Goal: Information Seeking & Learning: Check status

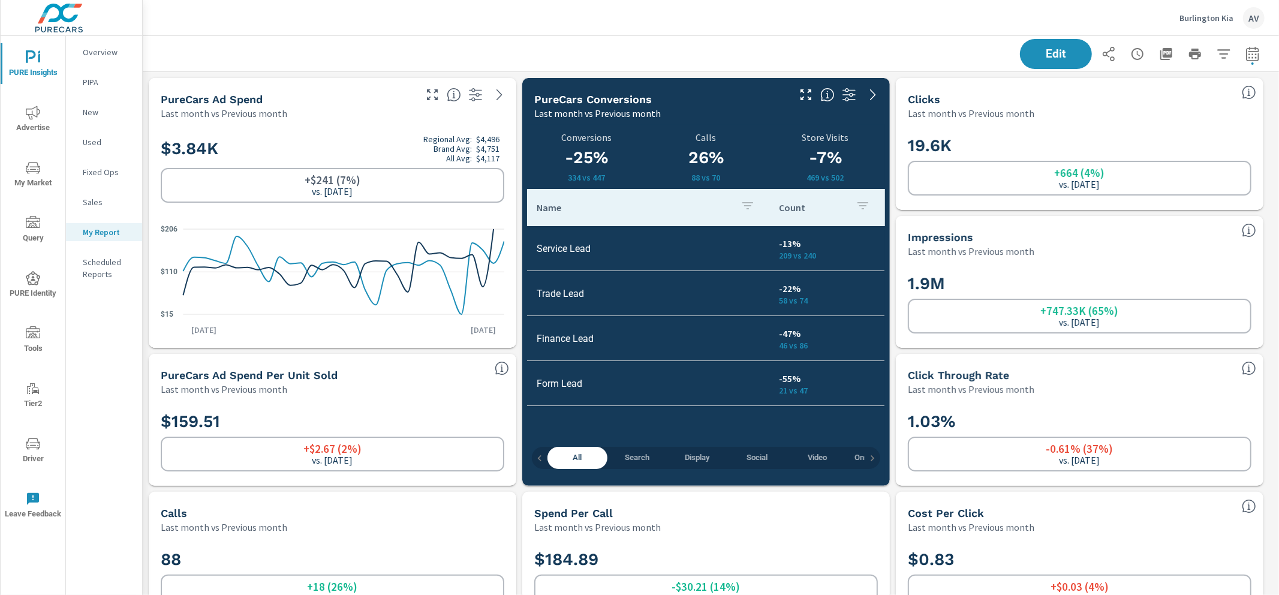
scroll to position [4027, 1148]
click at [520, 52] on div "Edit" at bounding box center [711, 53] width 1108 height 35
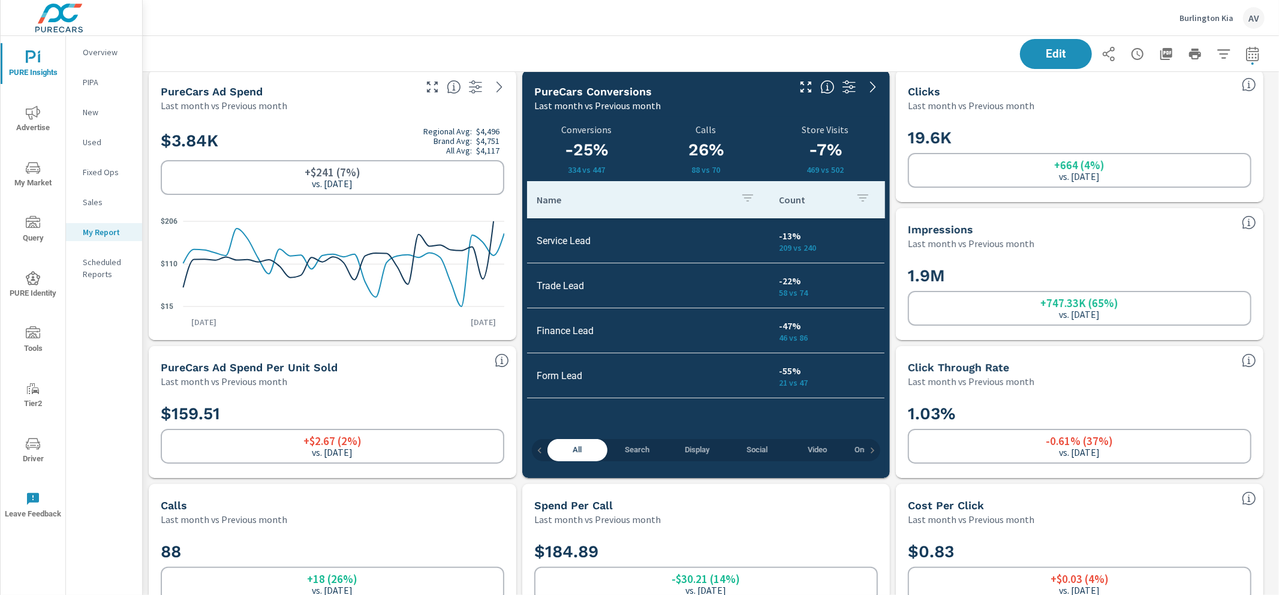
scroll to position [17, 0]
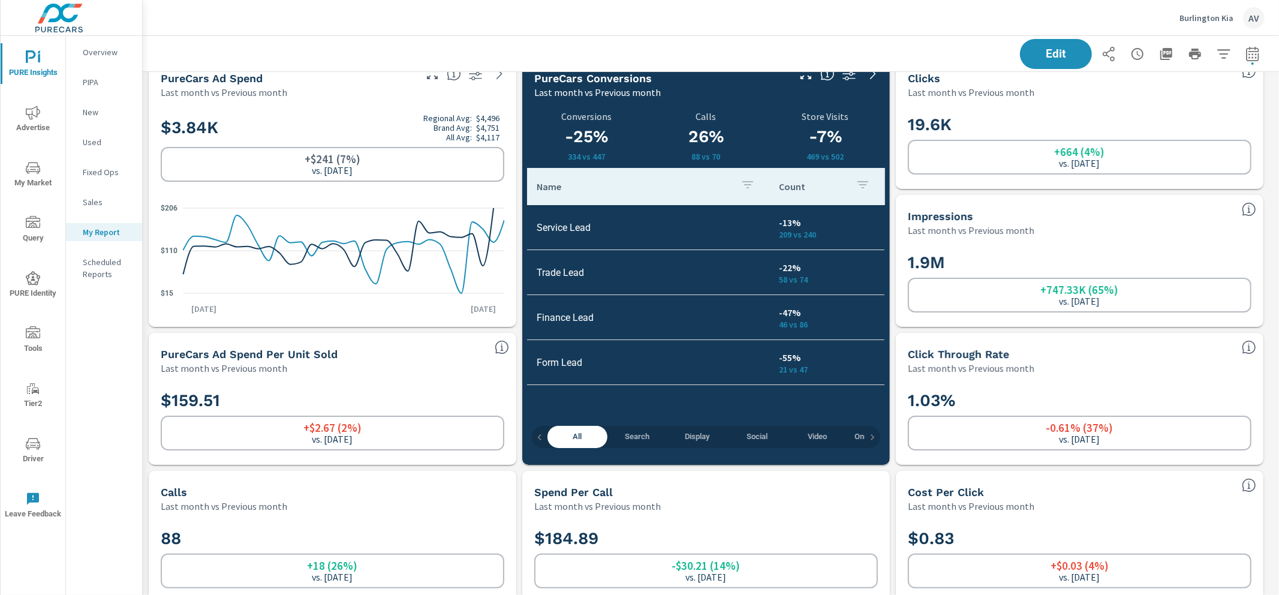
scroll to position [0, 0]
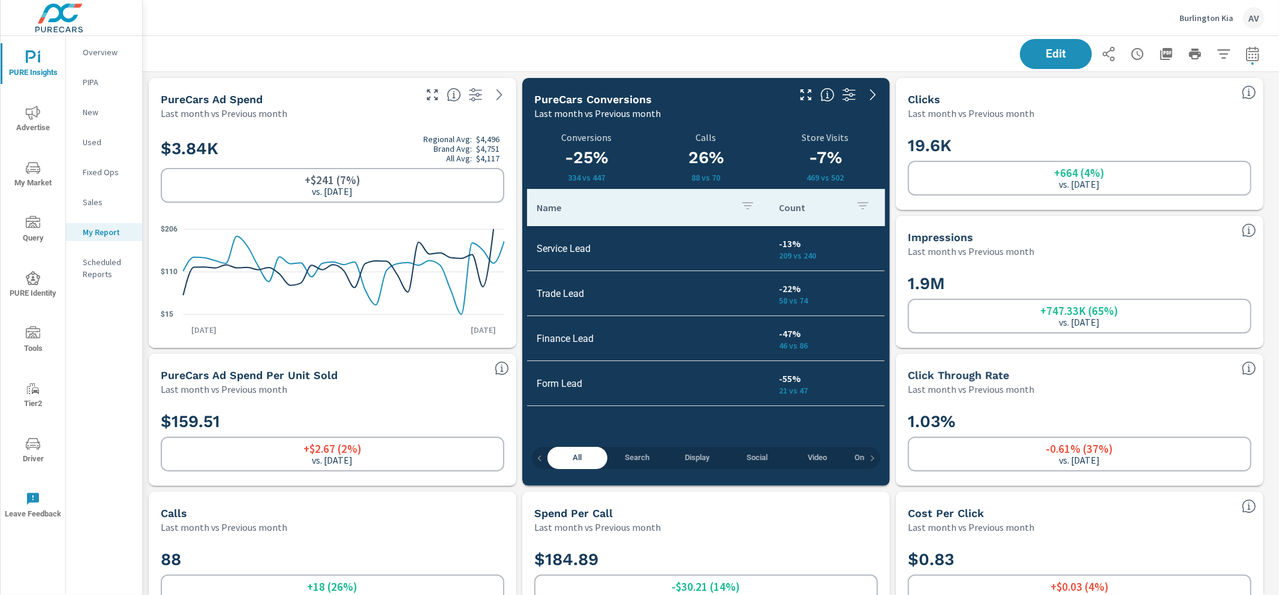
click at [524, 42] on div "Edit" at bounding box center [711, 53] width 1108 height 35
click at [740, 57] on div "Edit" at bounding box center [711, 53] width 1108 height 35
click at [896, 327] on div "1.9M +747.33K (65%) vs. Jun 2025" at bounding box center [1080, 303] width 368 height 90
drag, startPoint x: 811, startPoint y: 391, endPoint x: 771, endPoint y: 381, distance: 41.4
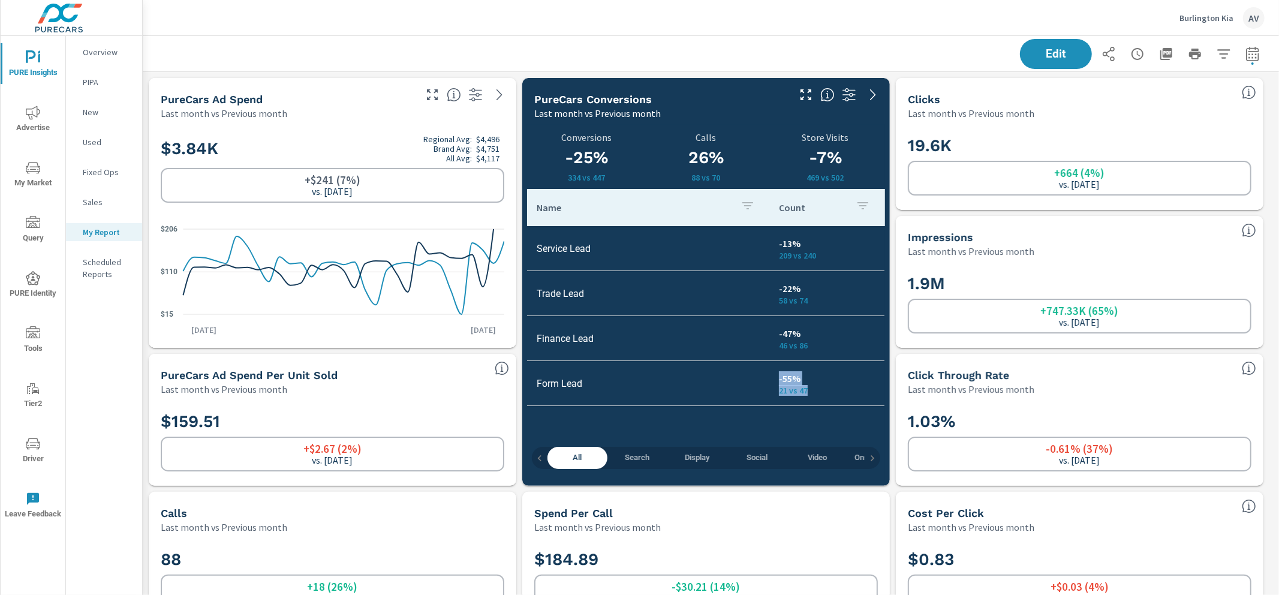
click at [771, 381] on td "-55% 21 vs 47" at bounding box center [826, 383] width 115 height 43
click at [886, 374] on div "All Search Display Social Video Onsite Offers Convert -25% 334 vs 447 Conversio…" at bounding box center [706, 303] width 368 height 366
click at [723, 62] on div "Edit" at bounding box center [711, 53] width 1108 height 35
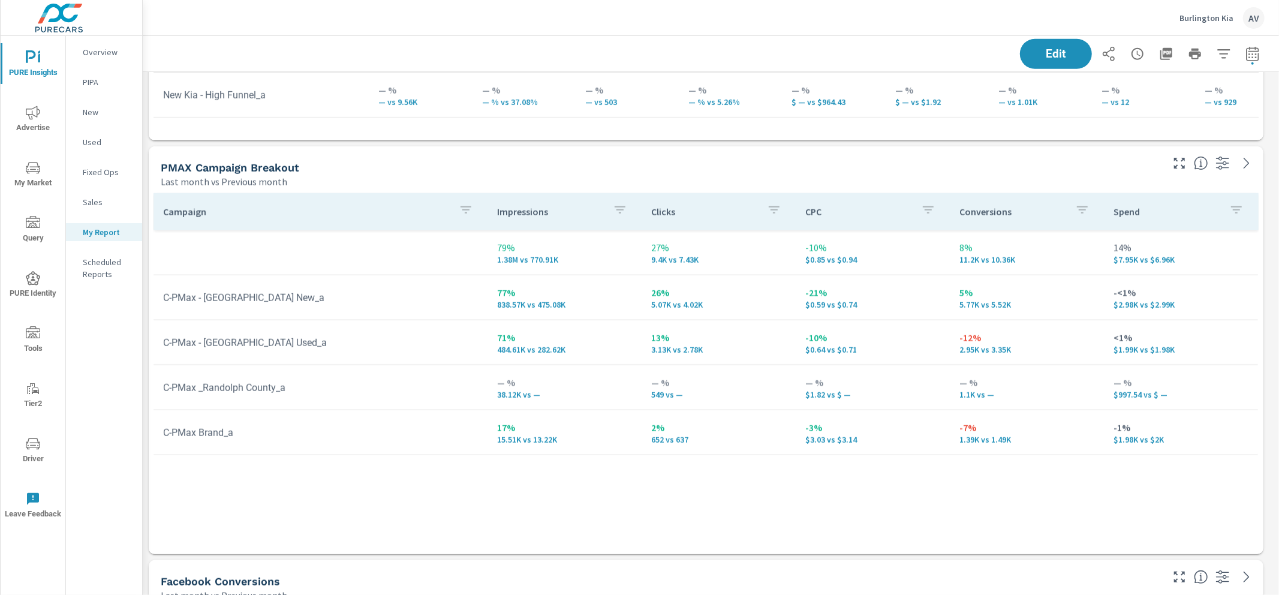
scroll to position [1037, 0]
click at [1030, 518] on div "Campaign Impressions Clicks CPC Conversions Spend 79% 1.38M vs 770.91K 27% 9.4K…" at bounding box center [706, 360] width 1105 height 338
click at [910, 174] on div "Last month vs Previous month" at bounding box center [661, 179] width 1000 height 14
click at [564, 510] on div "Campaign Impressions Clicks CPC Conversions Spend 79% 1.38M vs 770.91K 27% 9.4K…" at bounding box center [706, 360] width 1105 height 338
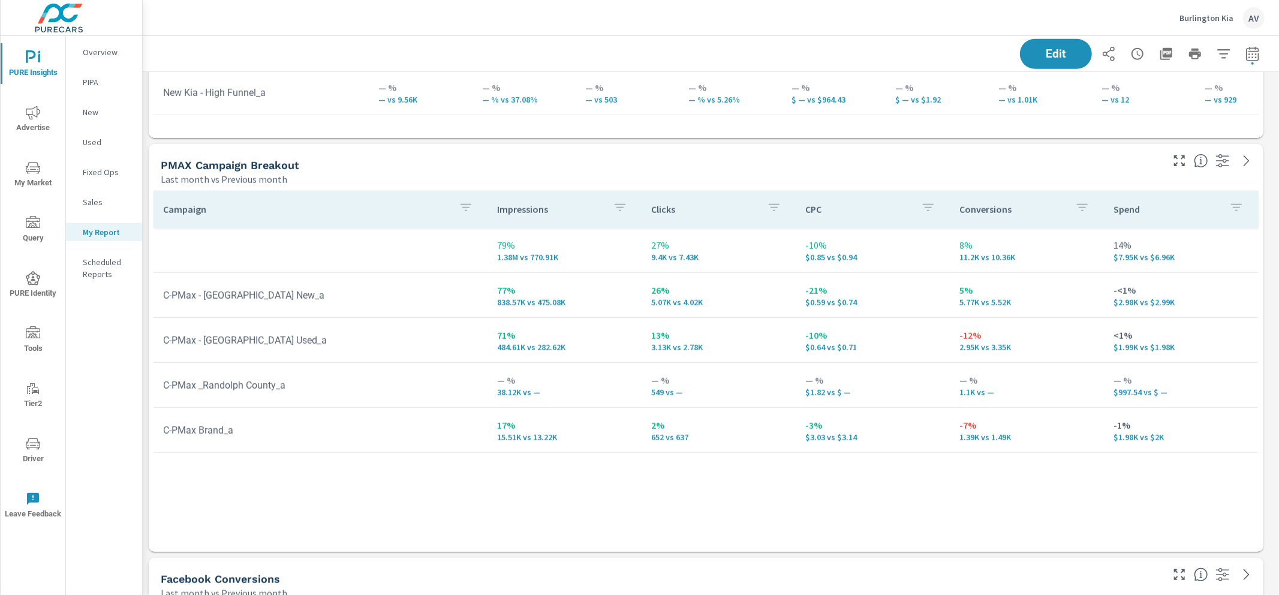
click at [1046, 503] on div "Campaign Impressions Clicks CPC Conversions Spend 79% 1.38M vs 770.91K 27% 9.4K…" at bounding box center [706, 360] width 1105 height 338
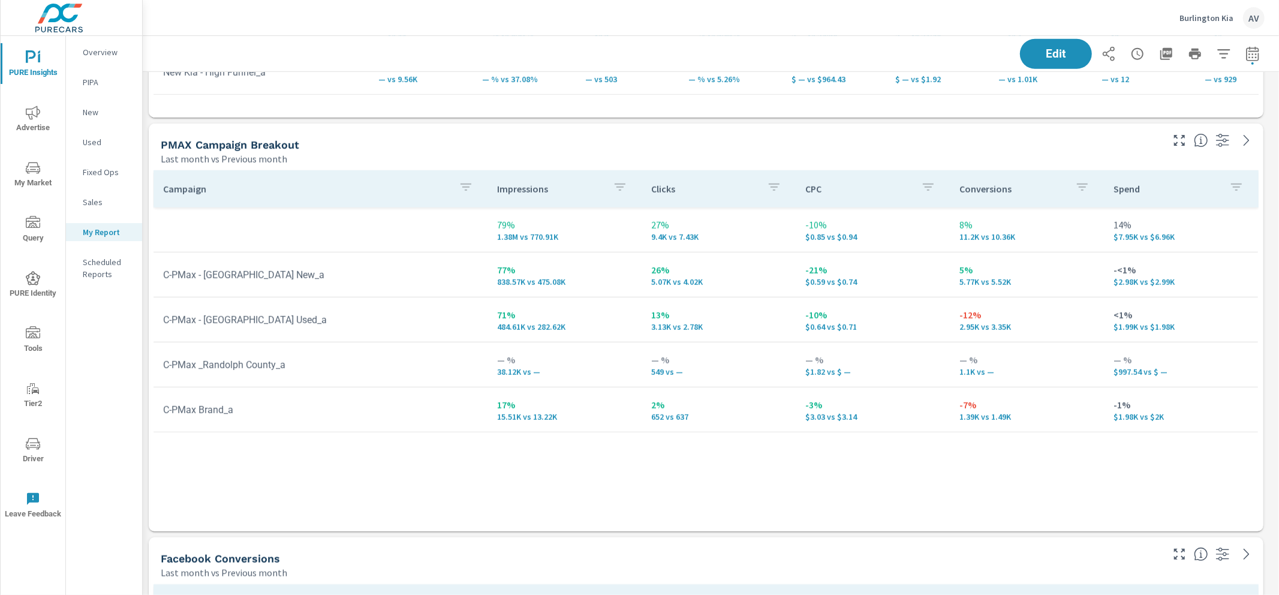
scroll to position [1055, 0]
click at [351, 149] on div "PMAX Campaign Breakout" at bounding box center [661, 147] width 1000 height 14
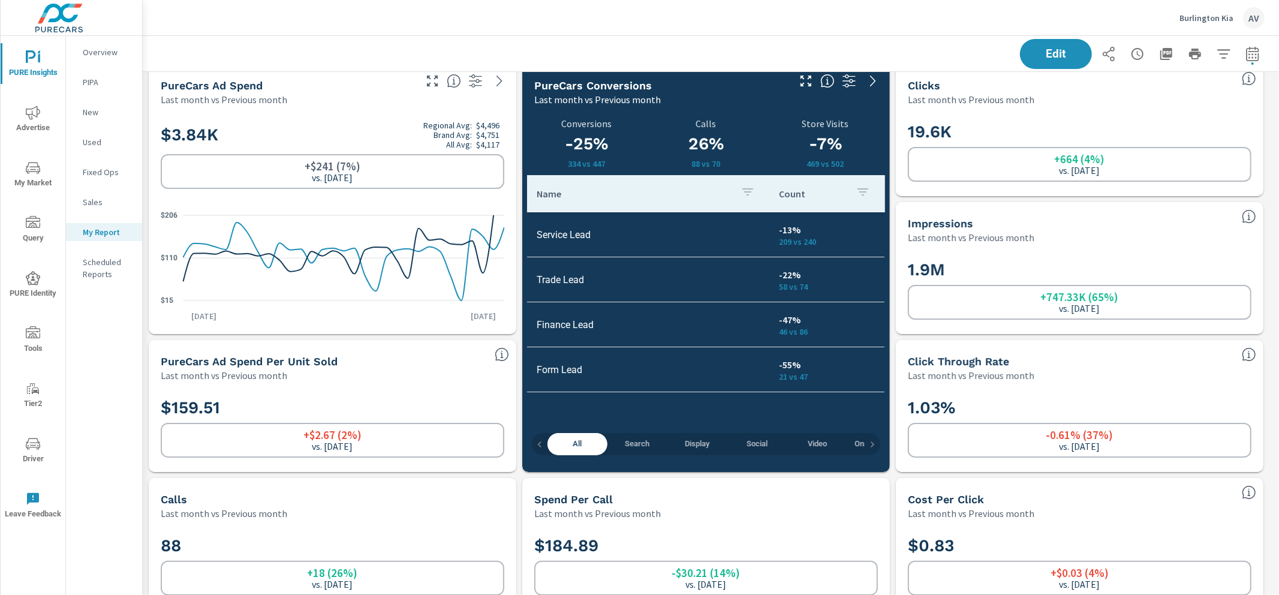
scroll to position [17, 0]
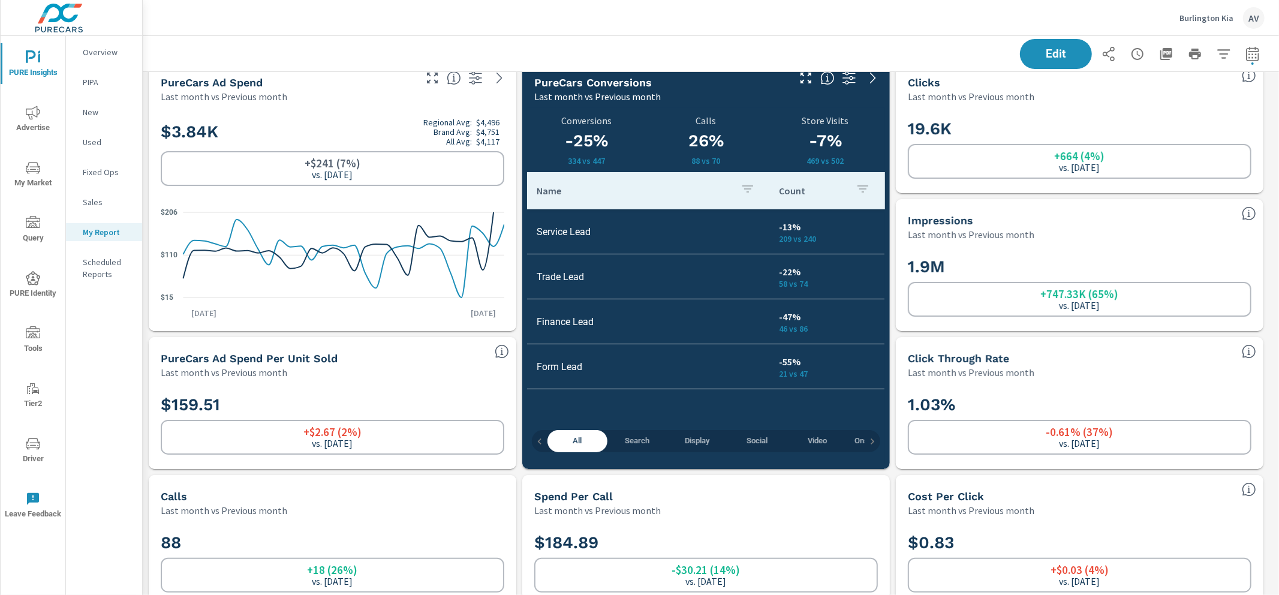
click at [633, 437] on span "Search" at bounding box center [638, 441] width 46 height 14
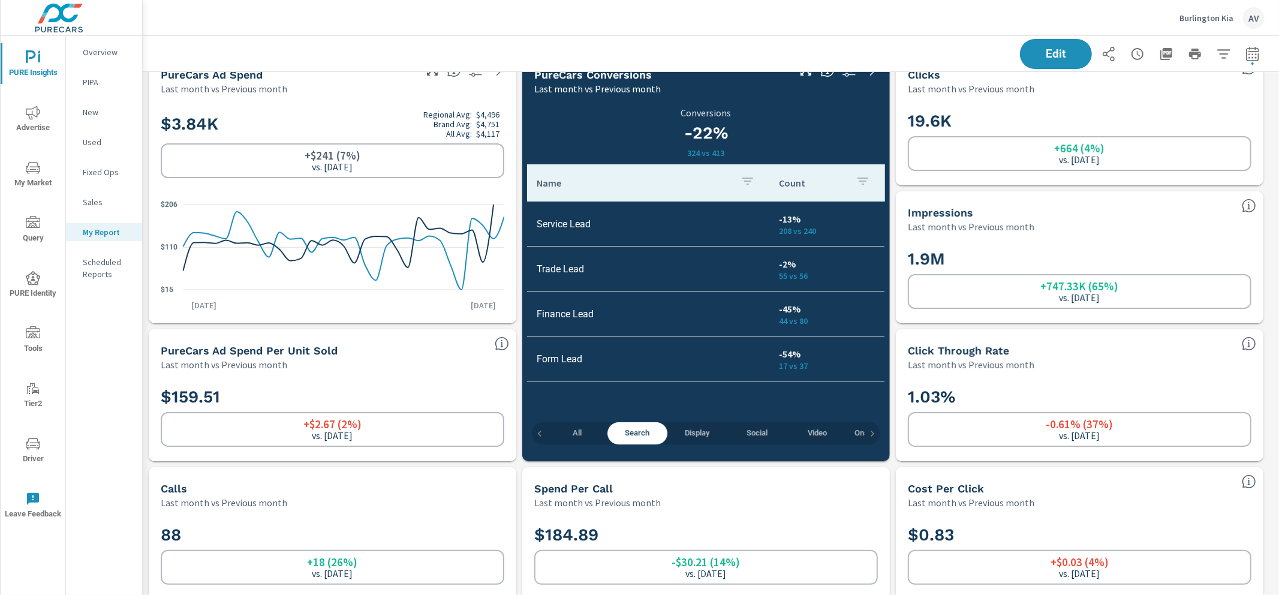
scroll to position [25, 0]
click at [872, 434] on icon "button" at bounding box center [873, 433] width 4 height 6
click at [872, 434] on div "All Search Display Social Video Onsite Offers Convert" at bounding box center [706, 433] width 348 height 22
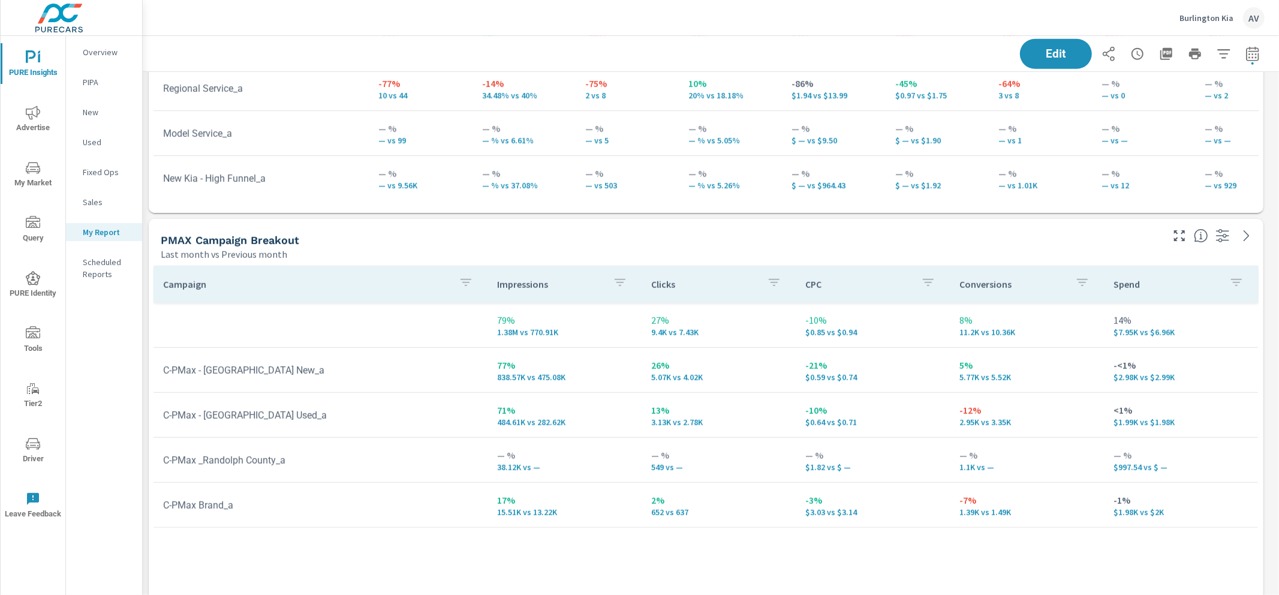
scroll to position [982, 0]
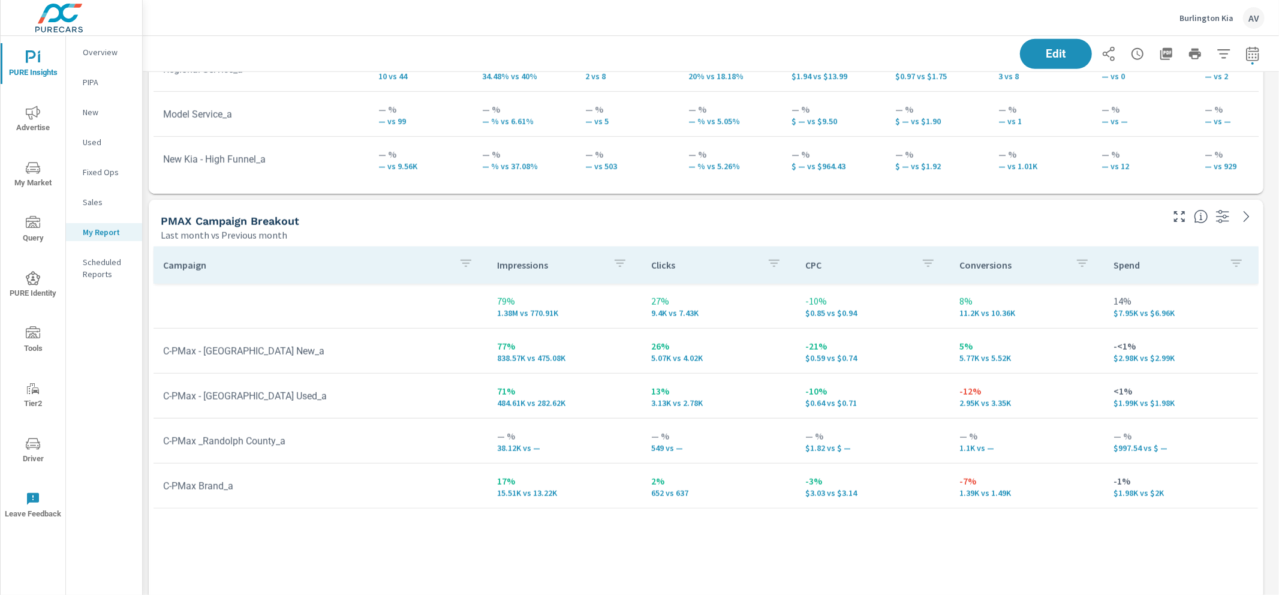
click at [450, 215] on div "PMAX Campaign Breakout" at bounding box center [661, 221] width 1000 height 14
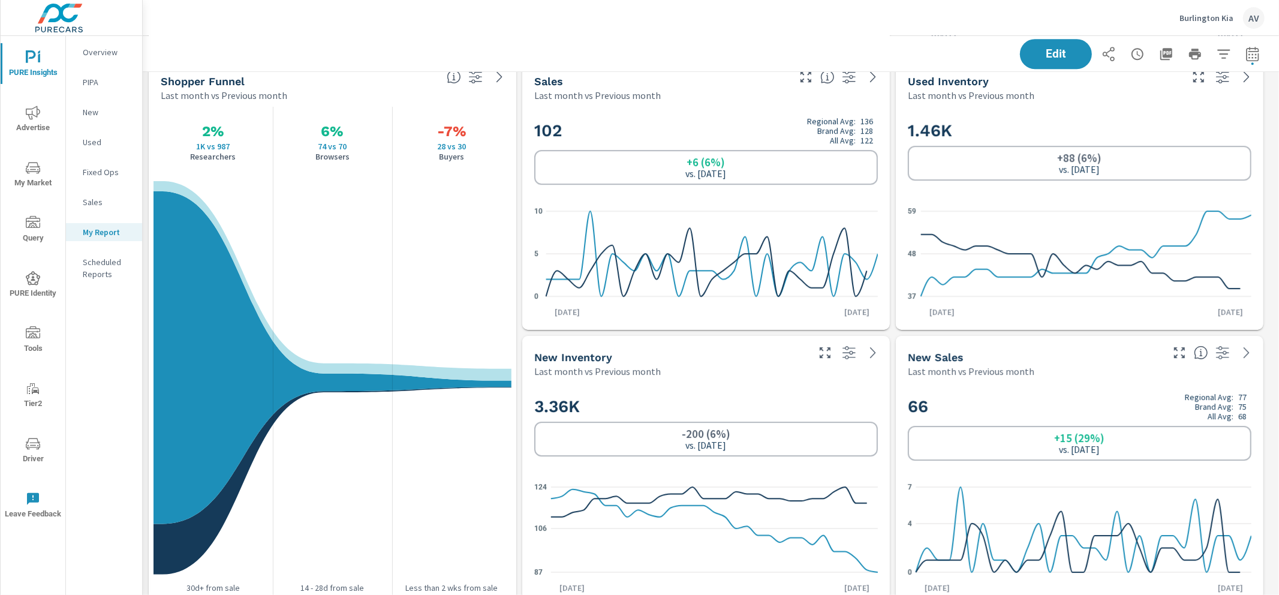
scroll to position [4027, 1148]
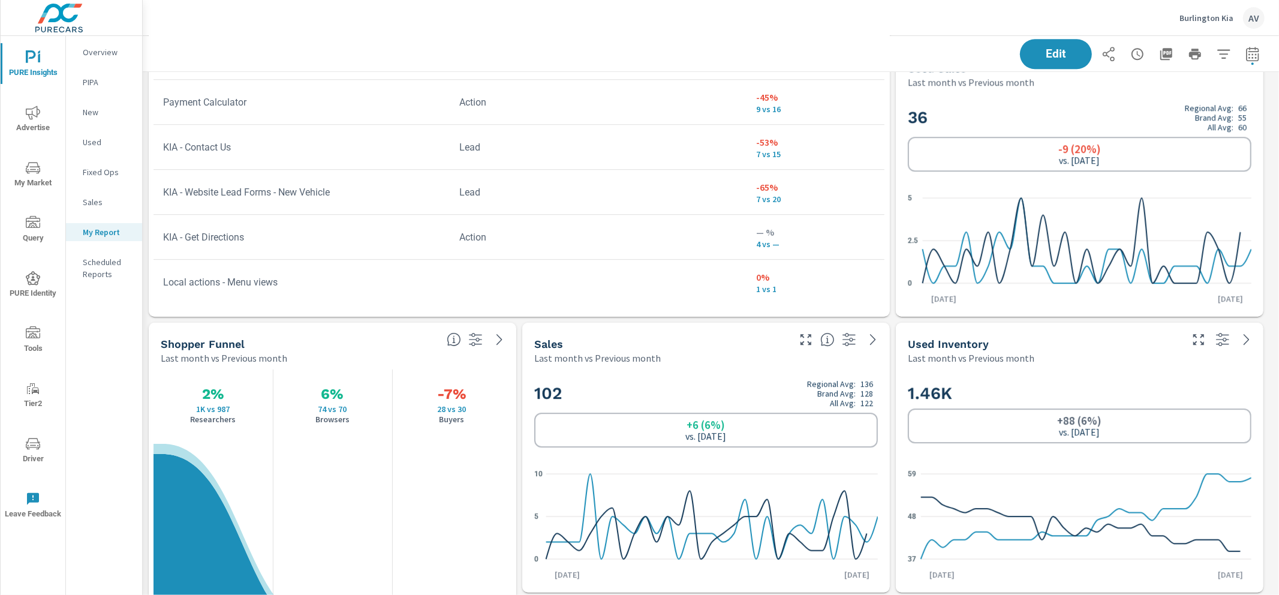
scroll to position [2815, 0]
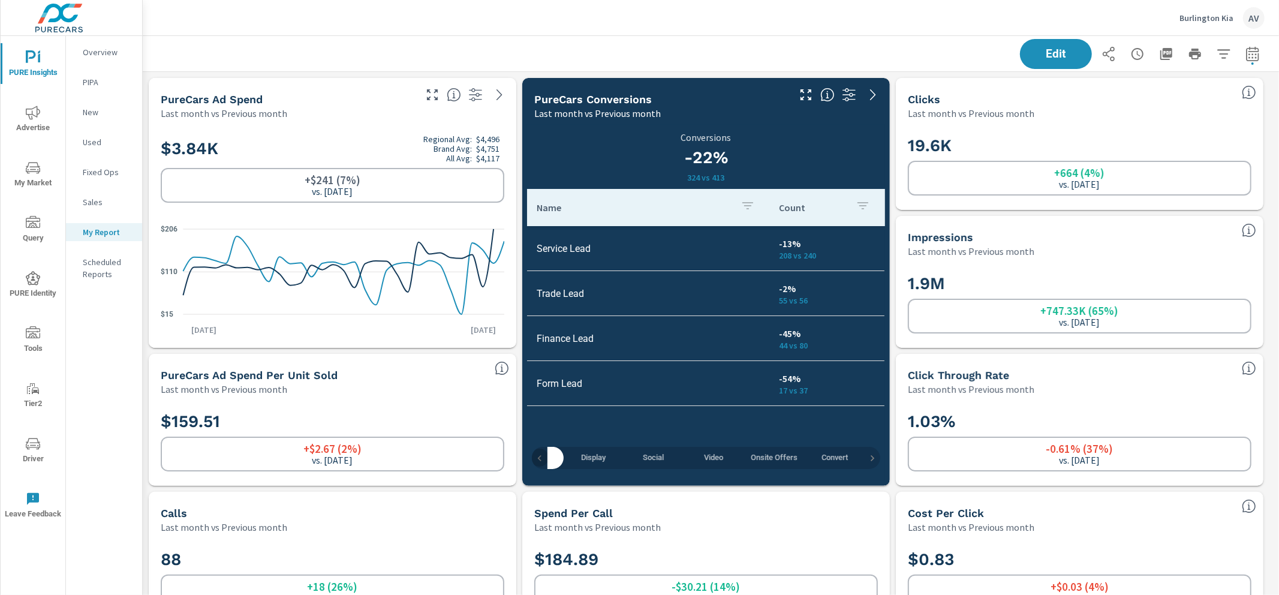
click at [537, 461] on icon "button" at bounding box center [540, 458] width 12 height 12
click at [570, 459] on span "All" at bounding box center [578, 458] width 46 height 14
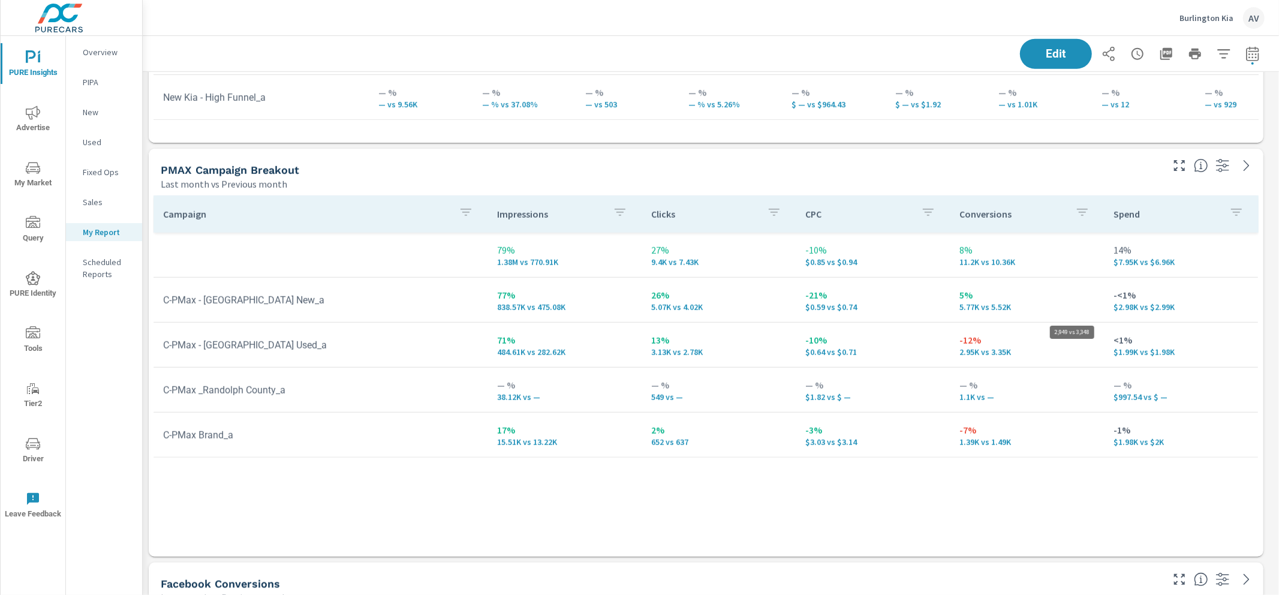
scroll to position [4027, 1148]
click at [645, 192] on div "Campaign Impressions Clicks CPC Conversions Spend 79% 1.38M vs 770.91K 27% 9.4K…" at bounding box center [706, 374] width 1115 height 366
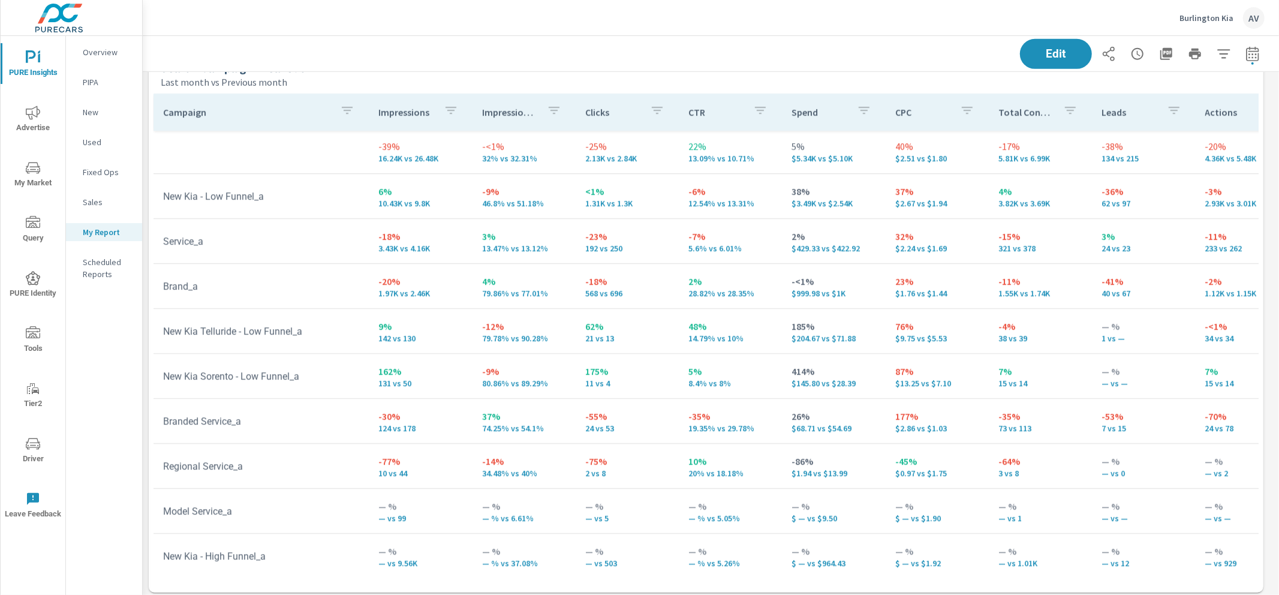
scroll to position [2, 0]
drag, startPoint x: 213, startPoint y: 239, endPoint x: 165, endPoint y: 237, distance: 48.0
click at [165, 237] on td "Service_a" at bounding box center [261, 240] width 215 height 31
click at [248, 240] on td "Service_a" at bounding box center [261, 240] width 215 height 31
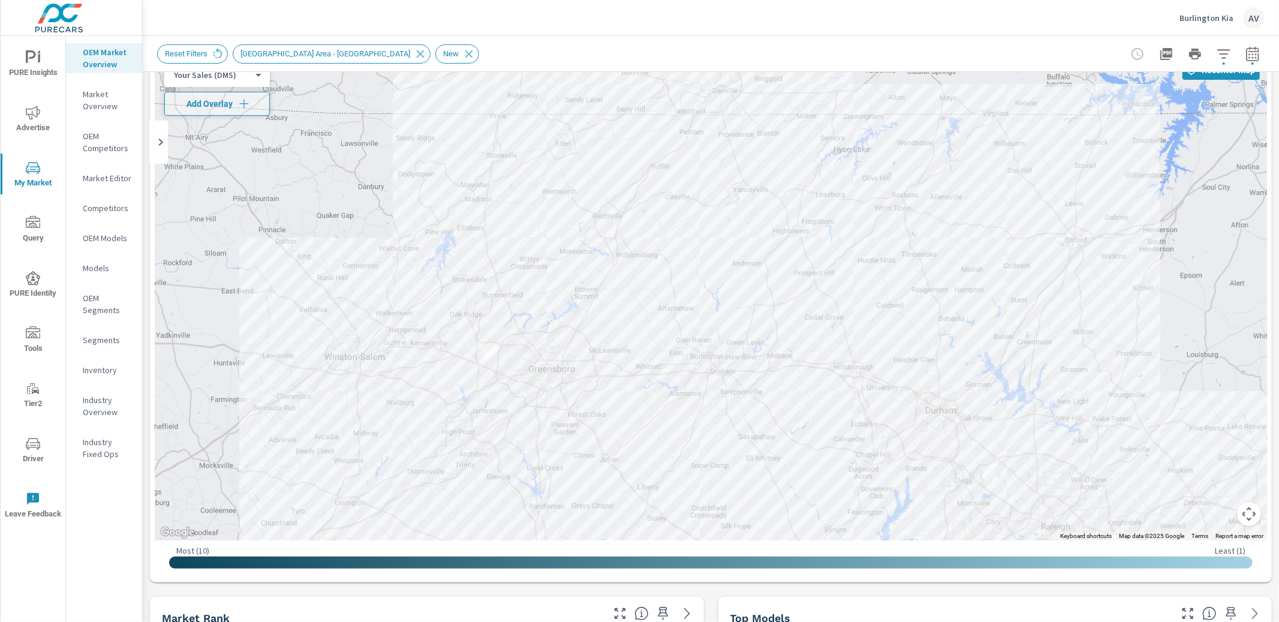
scroll to position [70, 0]
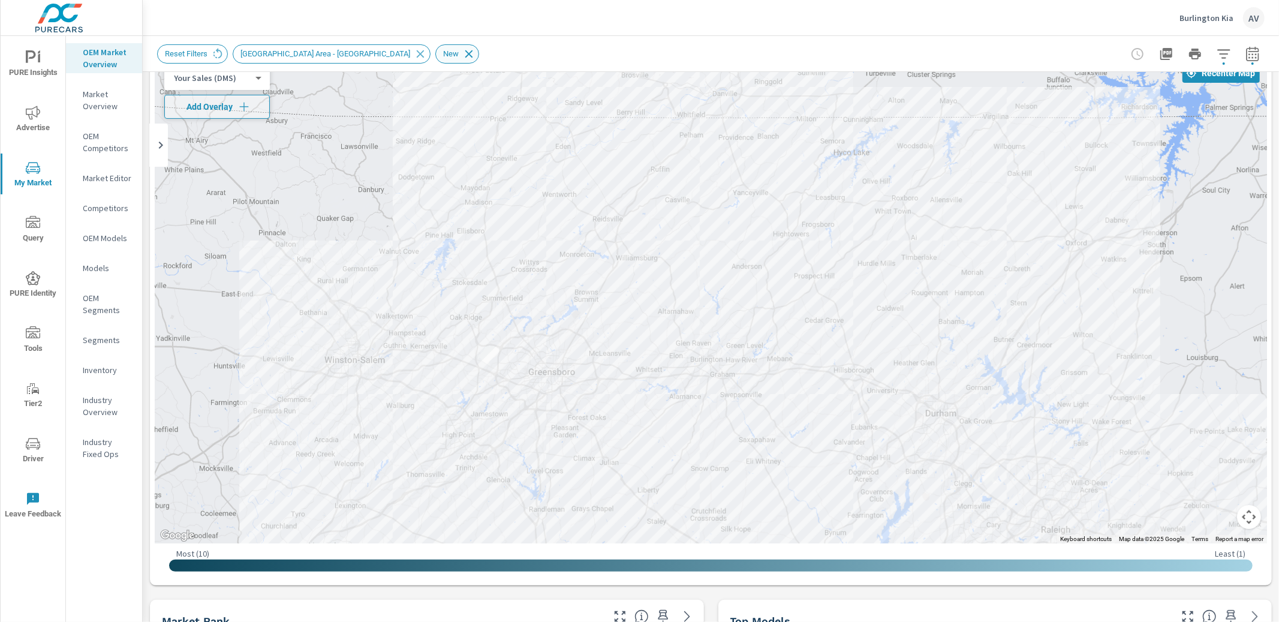
click at [465, 53] on icon at bounding box center [469, 54] width 8 height 8
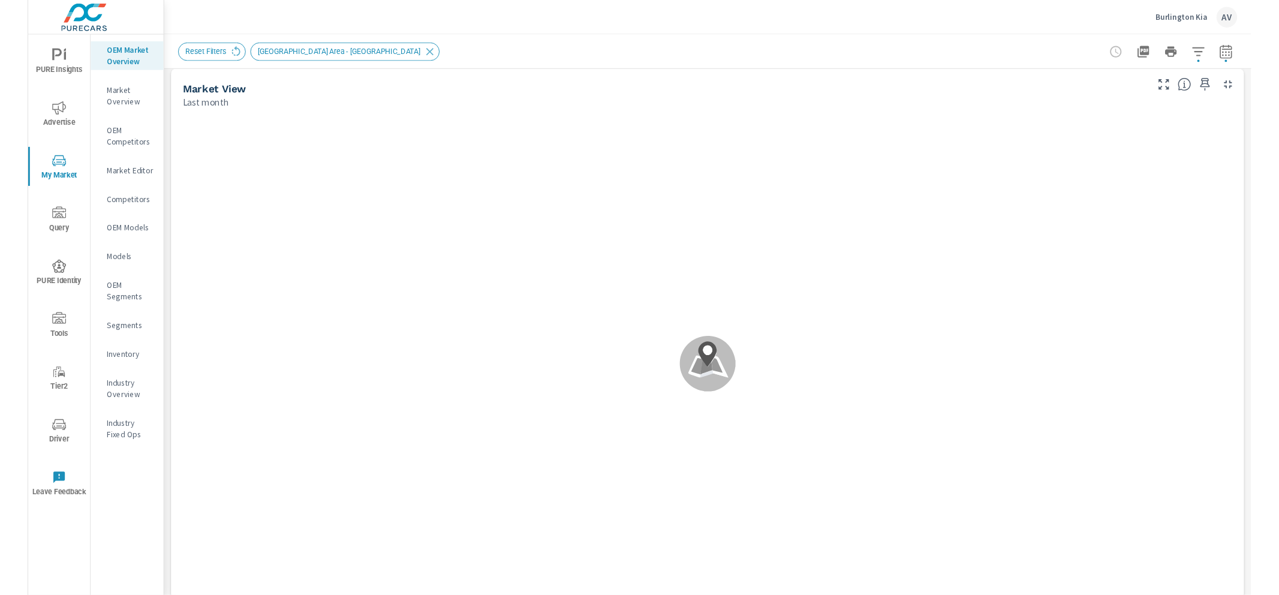
scroll to position [188, 0]
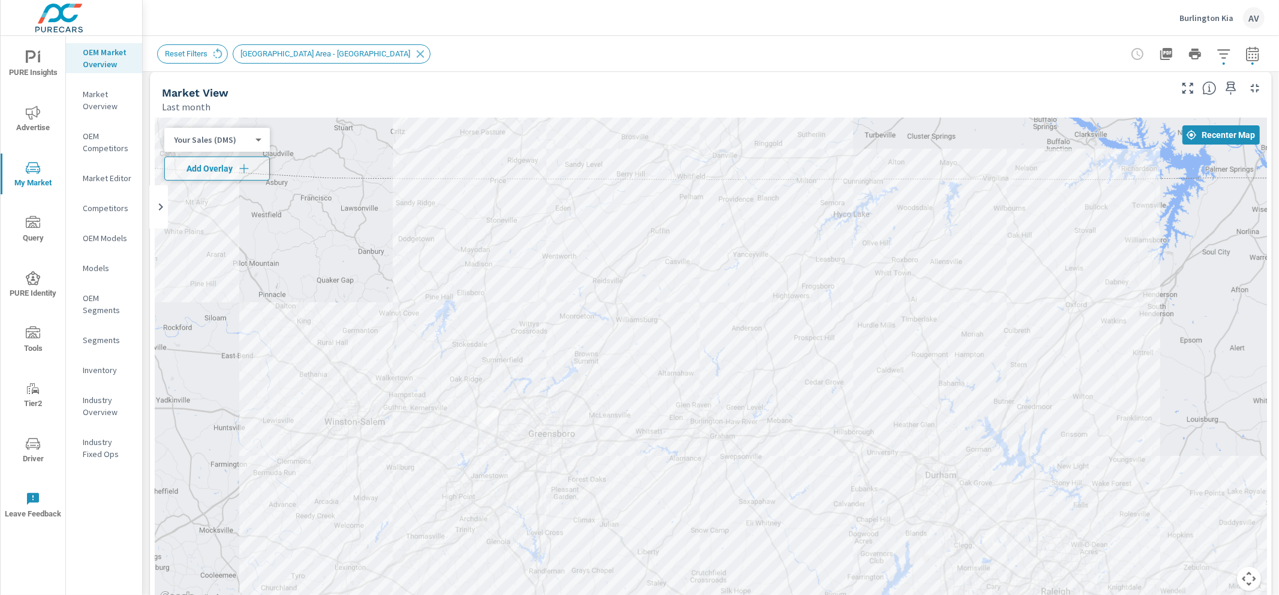
click at [489, 89] on div "Market View" at bounding box center [665, 93] width 1007 height 14
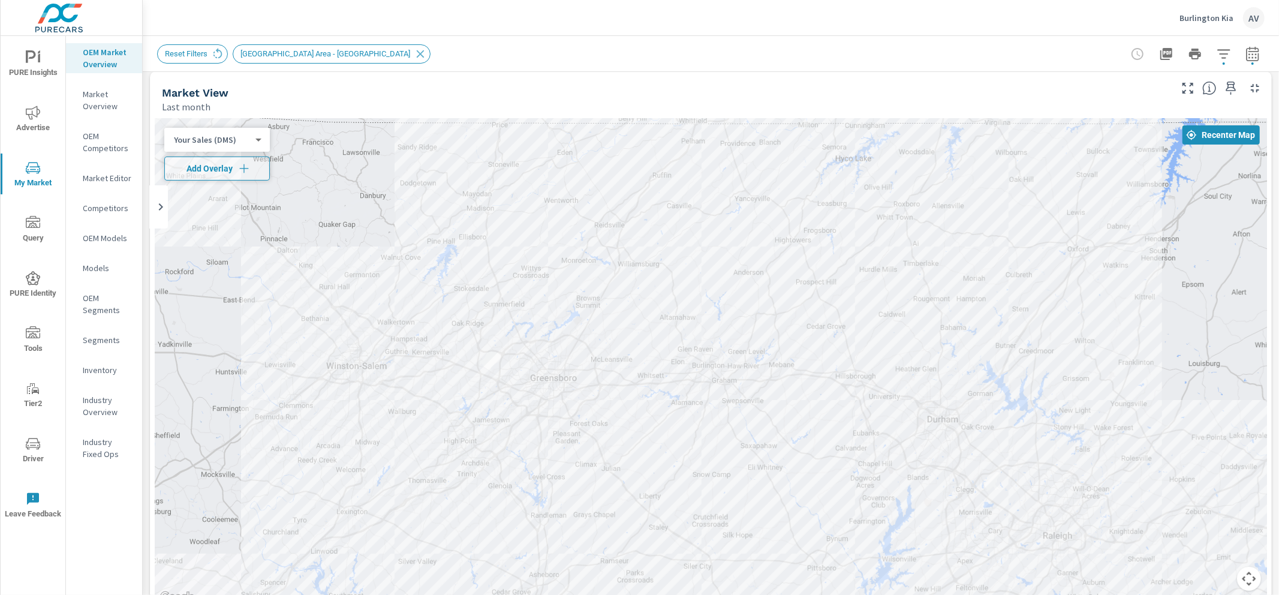
drag, startPoint x: 329, startPoint y: 294, endPoint x: 331, endPoint y: 235, distance: 58.8
click at [331, 235] on div at bounding box center [711, 361] width 1112 height 487
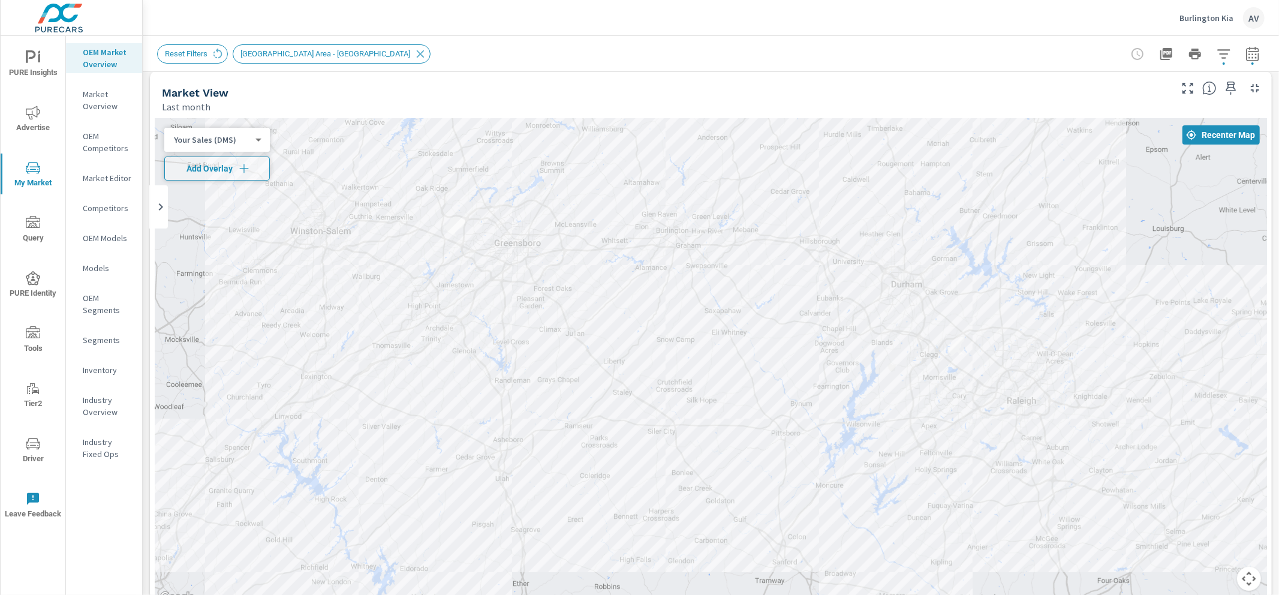
drag, startPoint x: 338, startPoint y: 279, endPoint x: 302, endPoint y: 143, distance: 141.2
click at [302, 143] on div at bounding box center [711, 361] width 1112 height 487
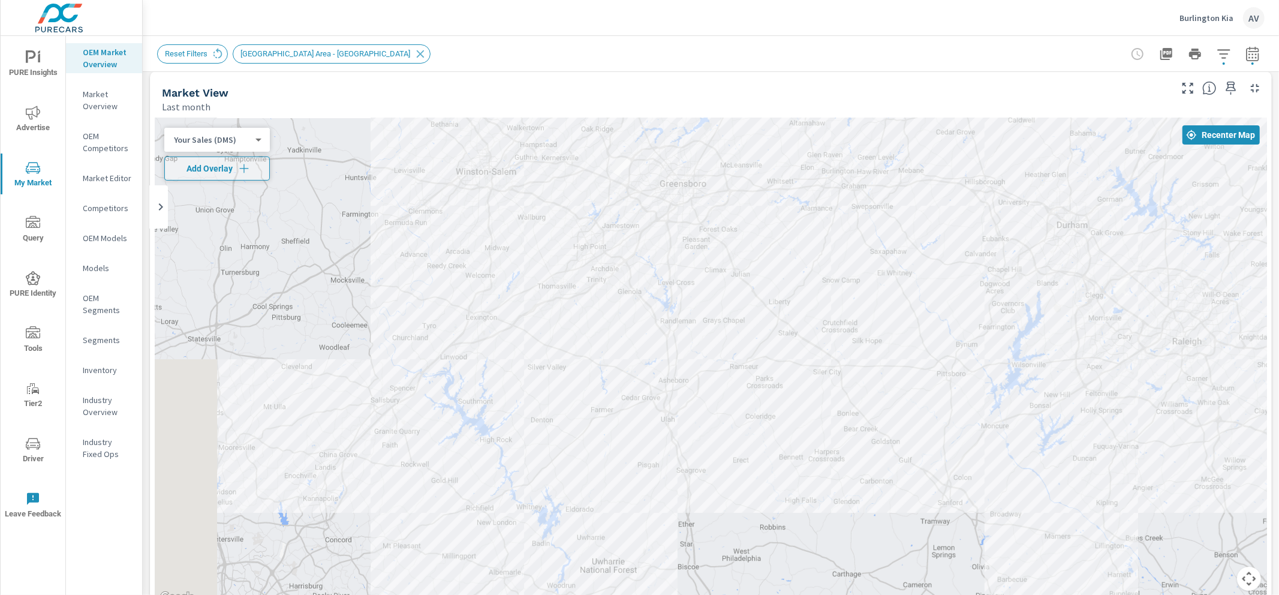
drag, startPoint x: 612, startPoint y: 453, endPoint x: 793, endPoint y: 391, distance: 191.3
click at [793, 391] on div at bounding box center [711, 361] width 1112 height 487
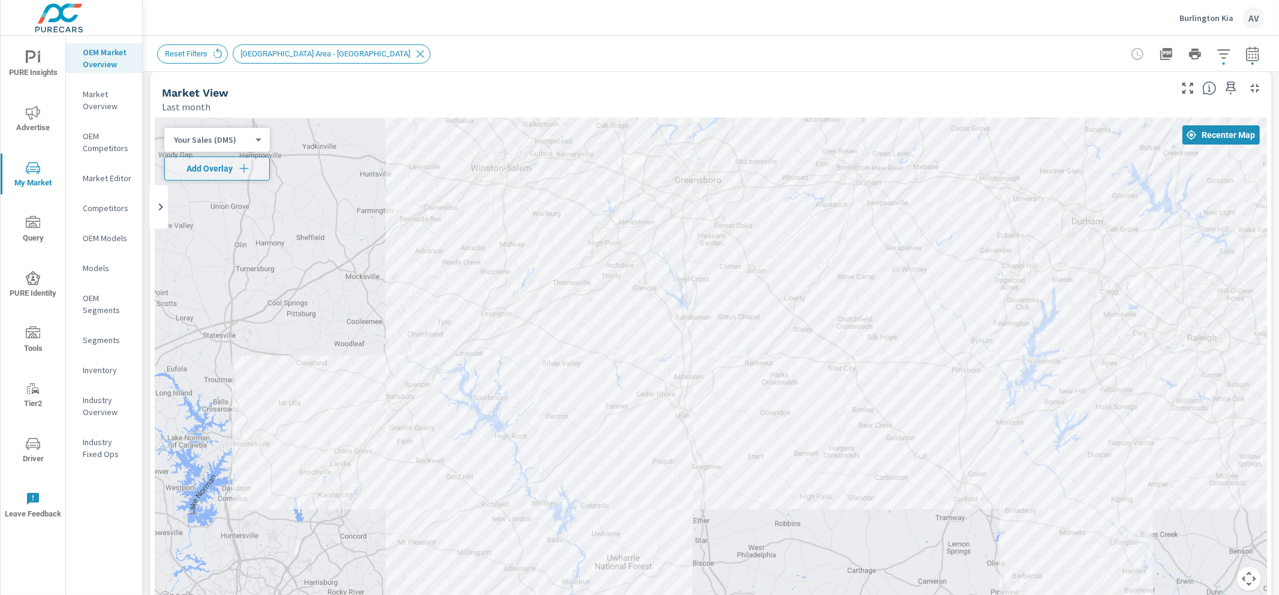
click at [369, 305] on div at bounding box center [711, 361] width 1112 height 487
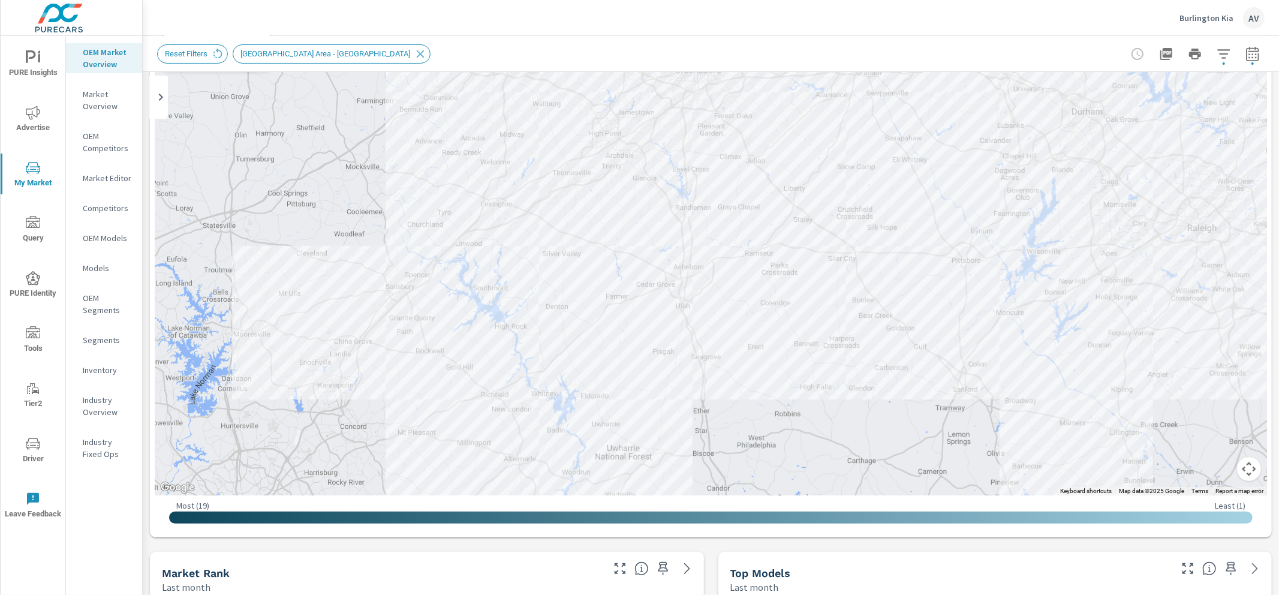
scroll to position [94, 0]
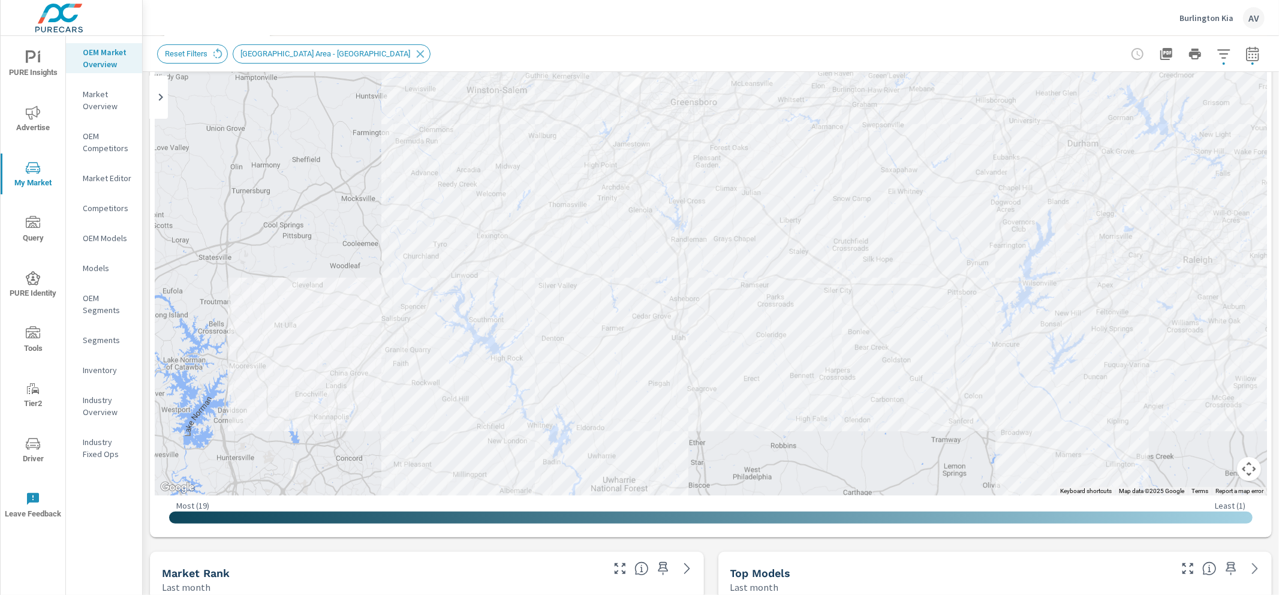
drag, startPoint x: 908, startPoint y: 332, endPoint x: 904, endPoint y: 366, distance: 34.4
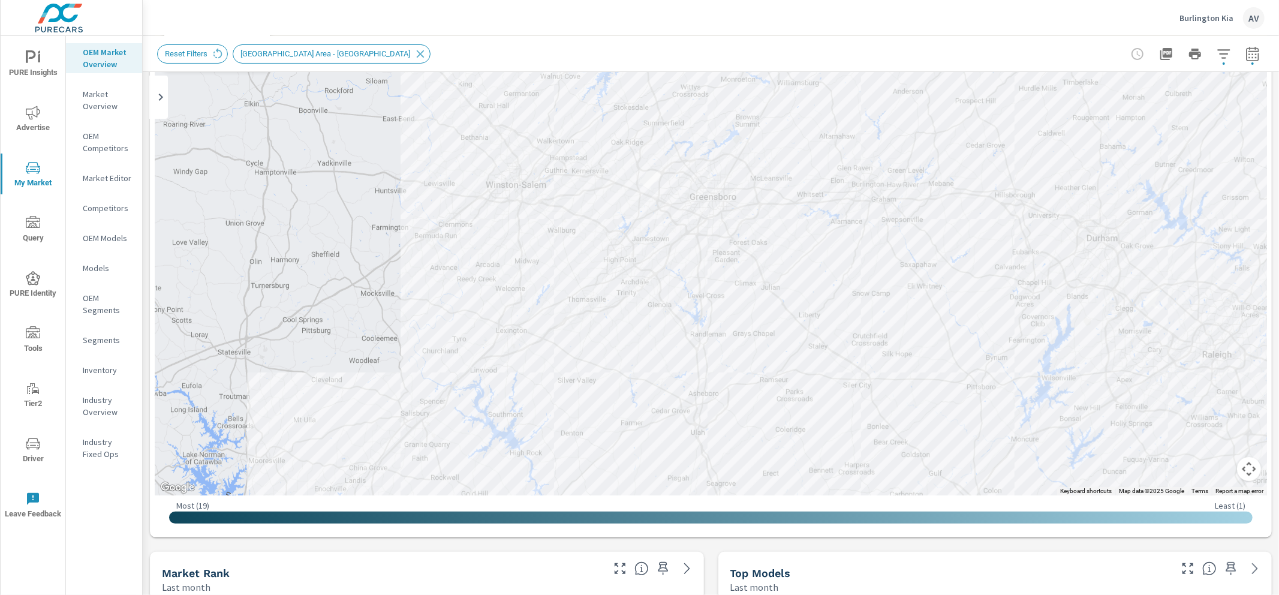
drag, startPoint x: 234, startPoint y: 158, endPoint x: 249, endPoint y: 242, distance: 85.8
click at [254, 254] on div at bounding box center [711, 251] width 1112 height 487
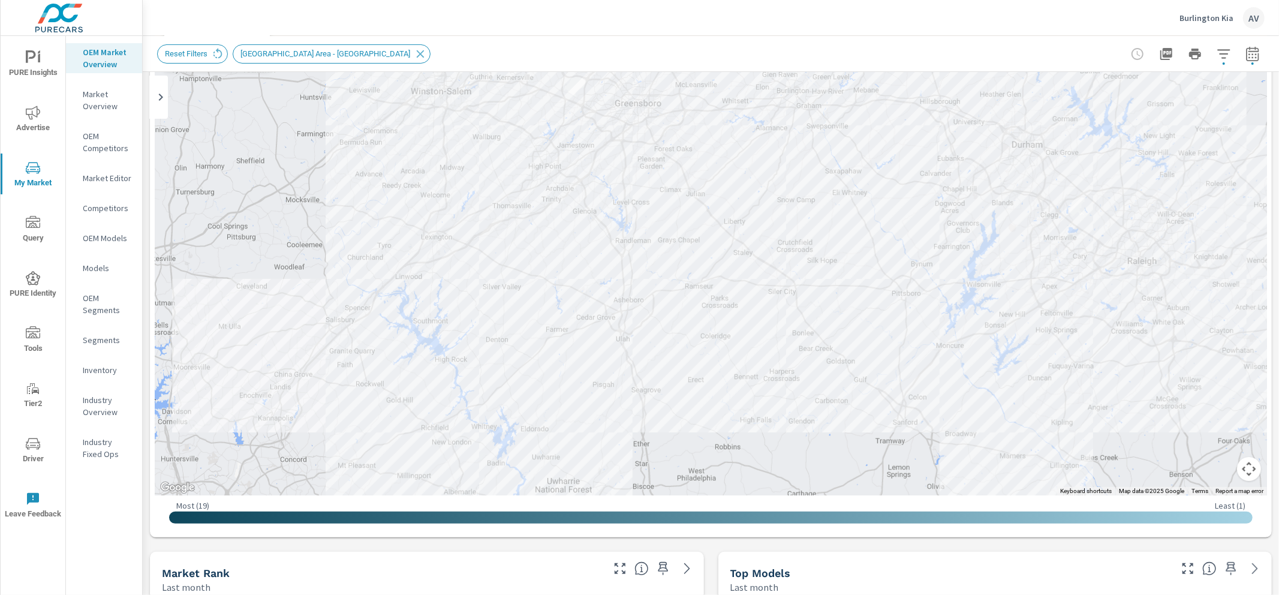
drag, startPoint x: 359, startPoint y: 272, endPoint x: 284, endPoint y: 177, distance: 120.8
click at [284, 177] on div at bounding box center [711, 251] width 1112 height 487
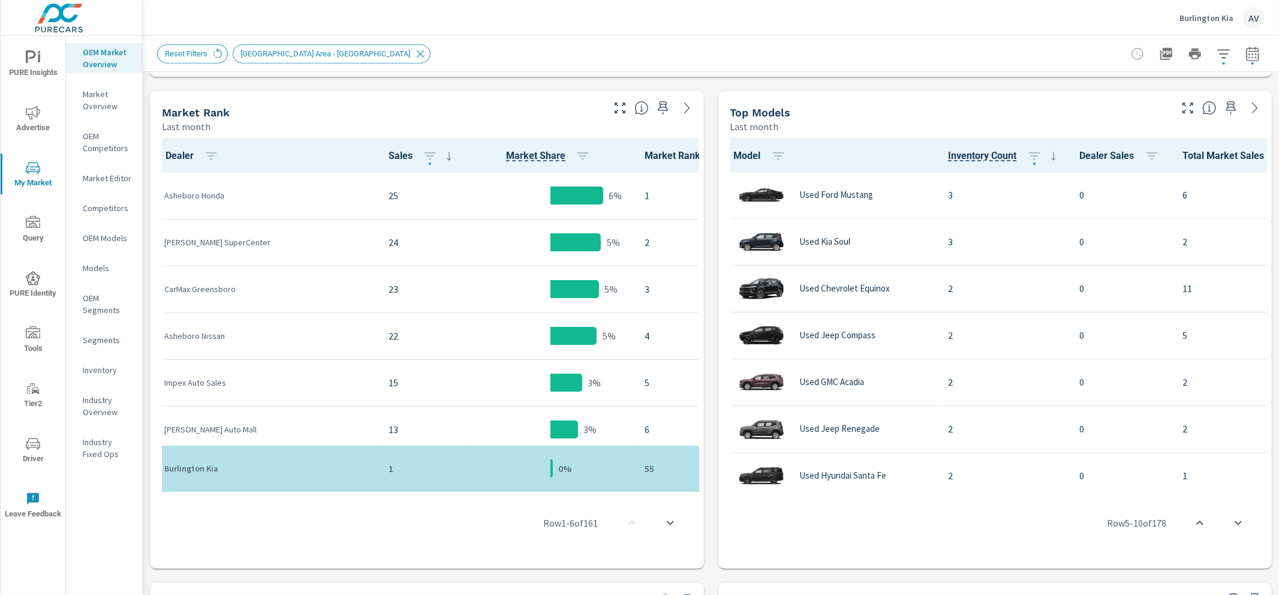
click at [145, 204] on div "Market View Last month ← Move left → Move right ↑ Move up ↓ Move down + Zoom in…" at bounding box center [711, 280] width 1136 height 1573
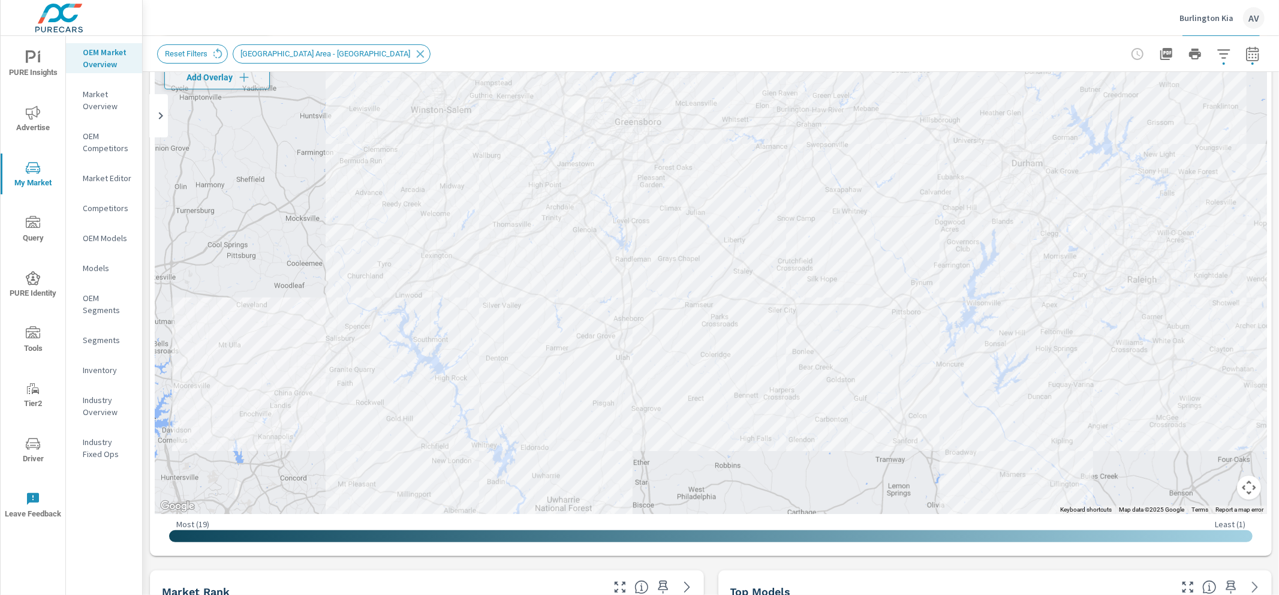
scroll to position [94, 0]
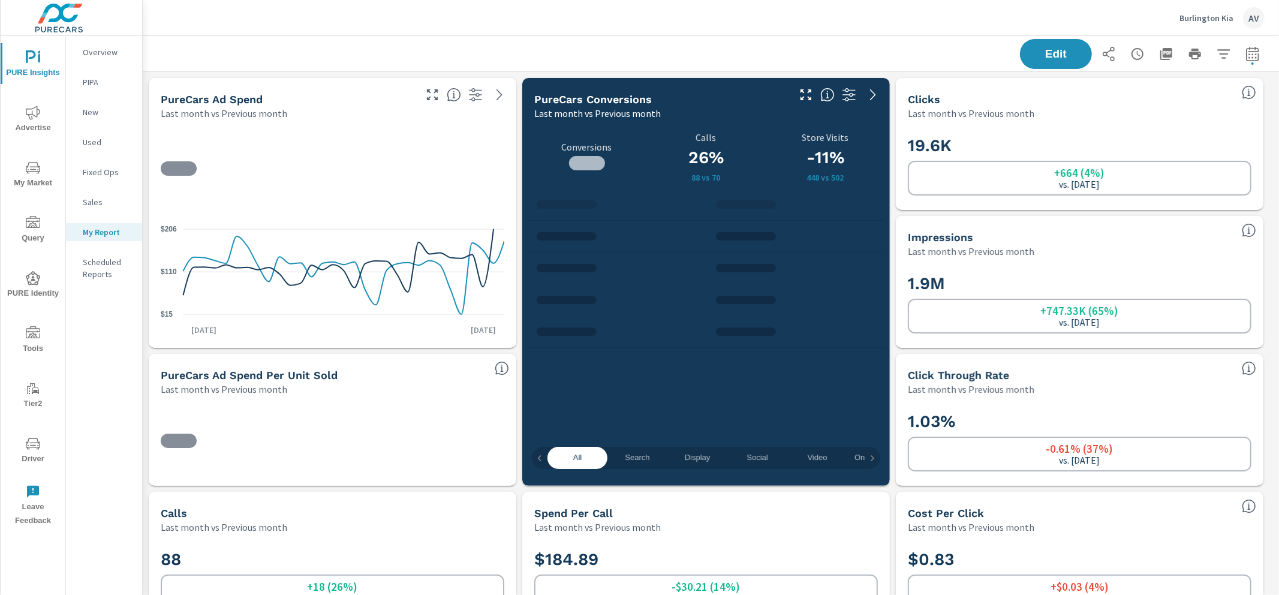
scroll to position [720, 0]
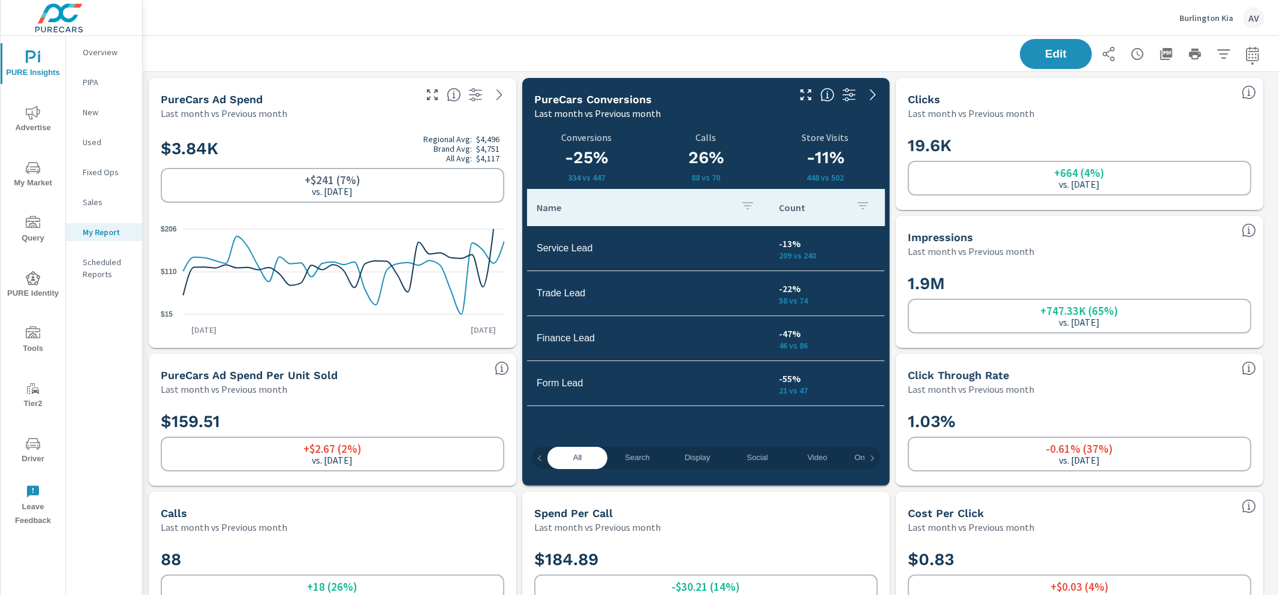
click at [474, 44] on div "Edit" at bounding box center [711, 53] width 1108 height 35
click at [91, 169] on p "Fixed Ops" at bounding box center [108, 172] width 50 height 12
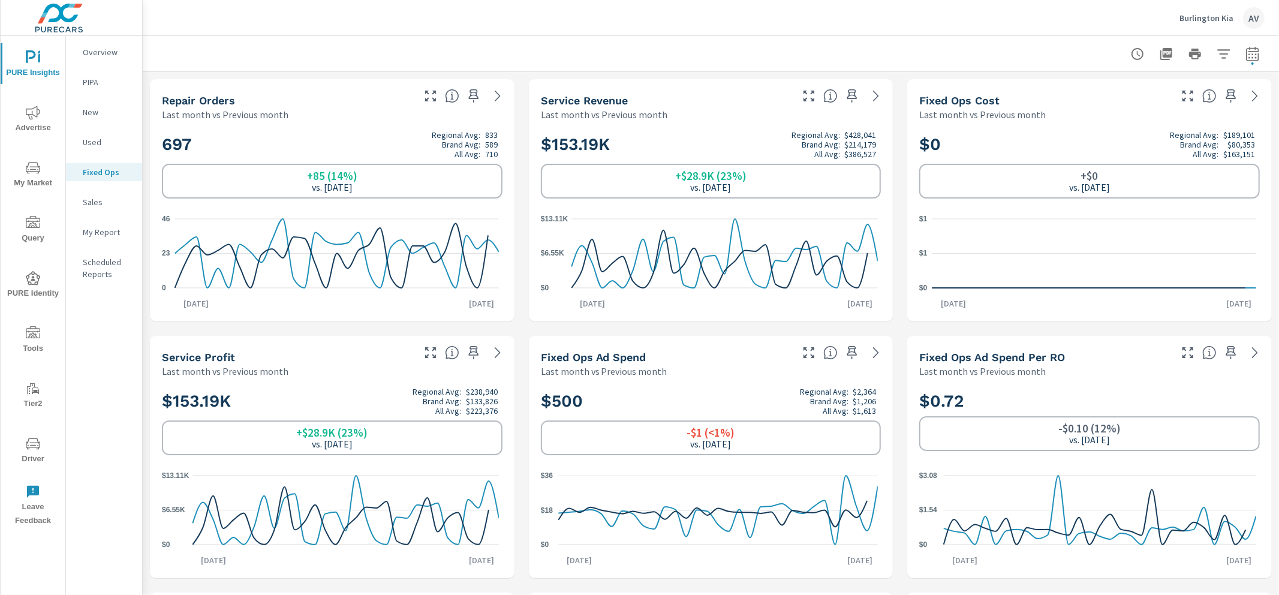
click at [392, 64] on div at bounding box center [711, 53] width 1108 height 35
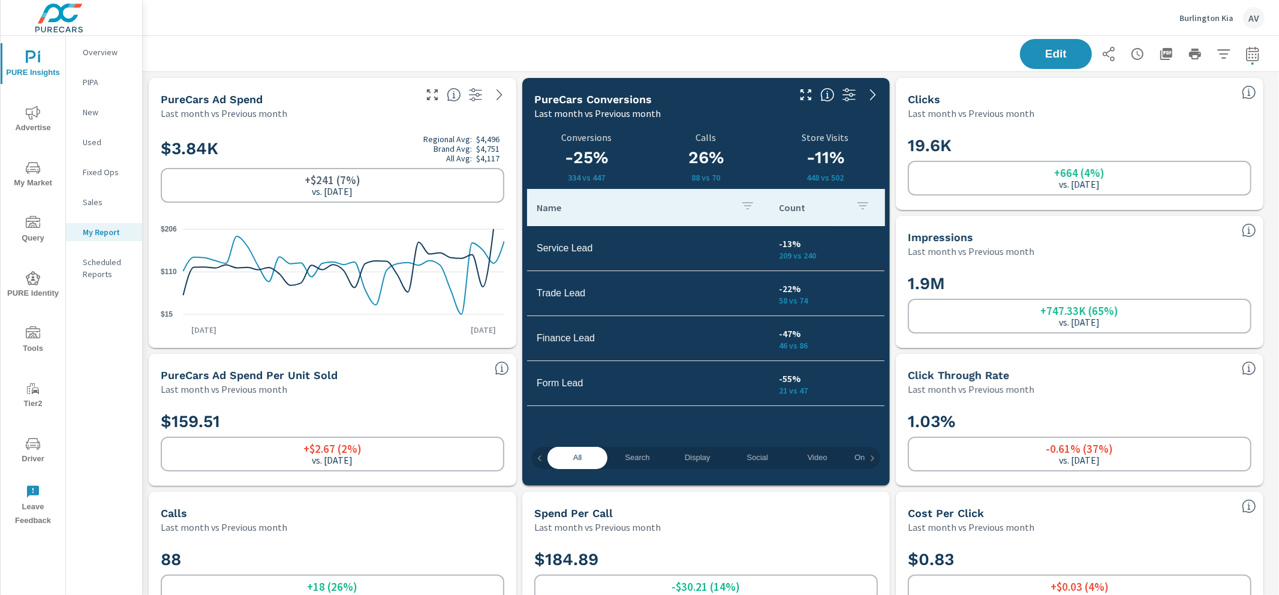
scroll to position [4027, 1148]
click at [554, 32] on div "Burlington Kia AV" at bounding box center [711, 17] width 1108 height 35
click at [399, 50] on div "Edit" at bounding box center [711, 53] width 1108 height 35
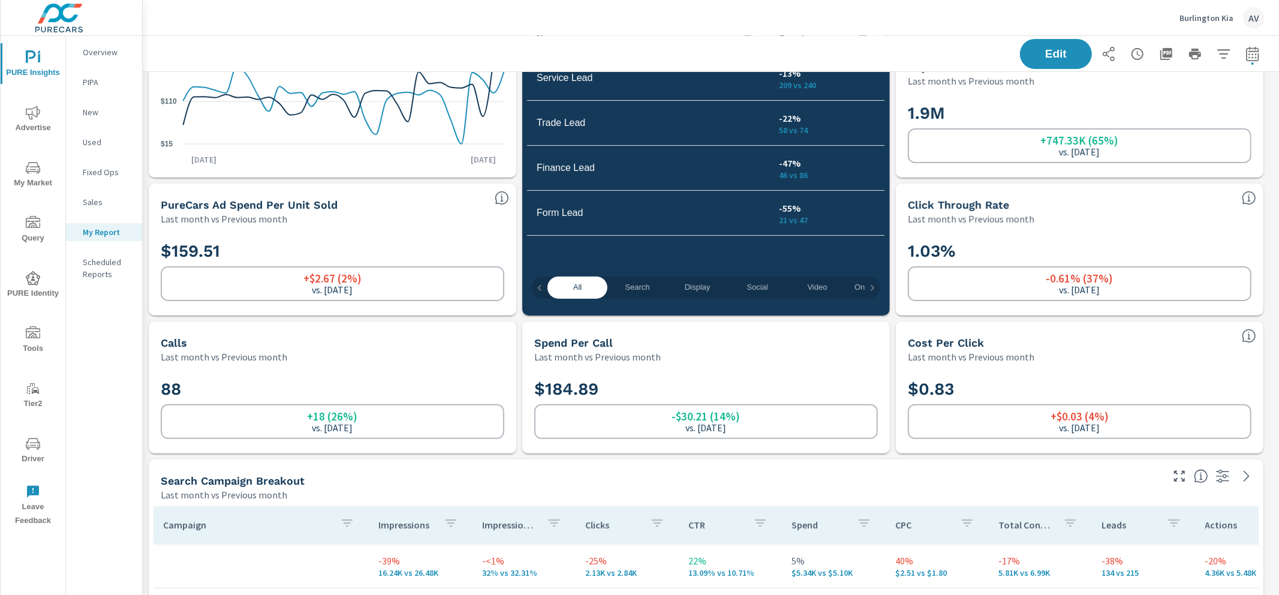
scroll to position [0, 0]
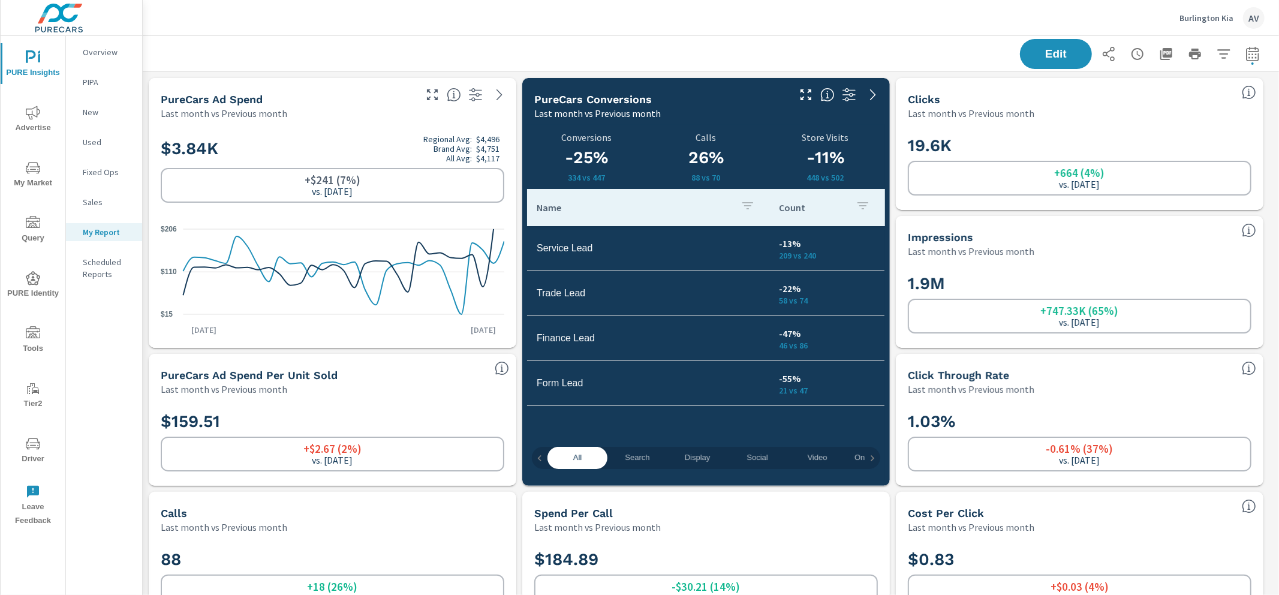
click at [705, 33] on div "Burlington Kia AV" at bounding box center [711, 17] width 1108 height 35
click at [894, 26] on div "Burlington Kia AV" at bounding box center [711, 17] width 1108 height 35
click at [1246, 48] on icon "button" at bounding box center [1252, 53] width 13 height 14
select select "Last month"
select select "Previous month"
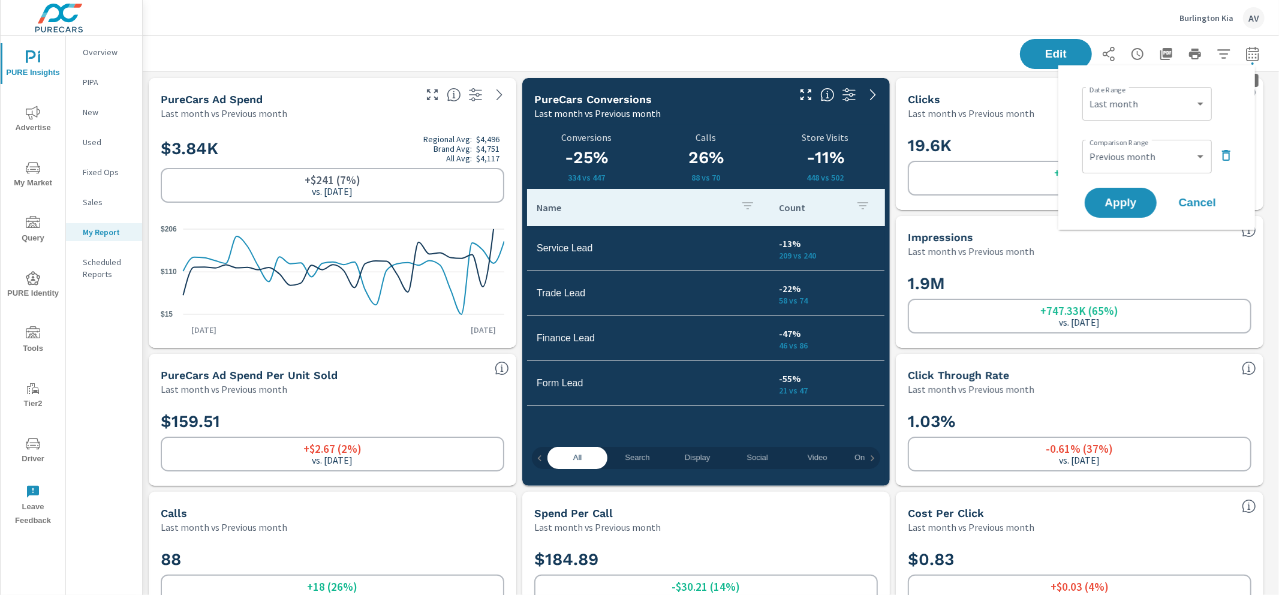
scroll to position [4027, 1148]
click at [1176, 111] on select "Custom Yesterday Last week Last 7 days Last 14 days Last 30 days Last 45 days L…" at bounding box center [1147, 104] width 120 height 24
select select "Month to date"
click at [1181, 161] on select "Custom Previous period Previous month Previous year" at bounding box center [1147, 157] width 120 height 24
click at [1134, 198] on span "Apply" at bounding box center [1120, 202] width 49 height 11
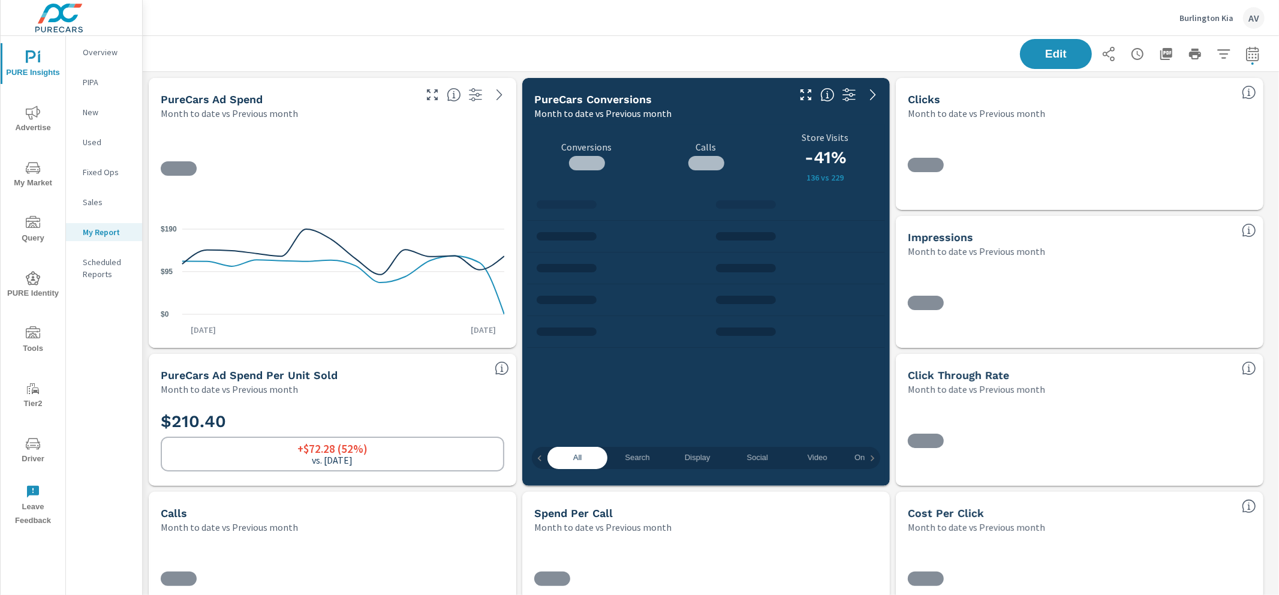
scroll to position [720, 0]
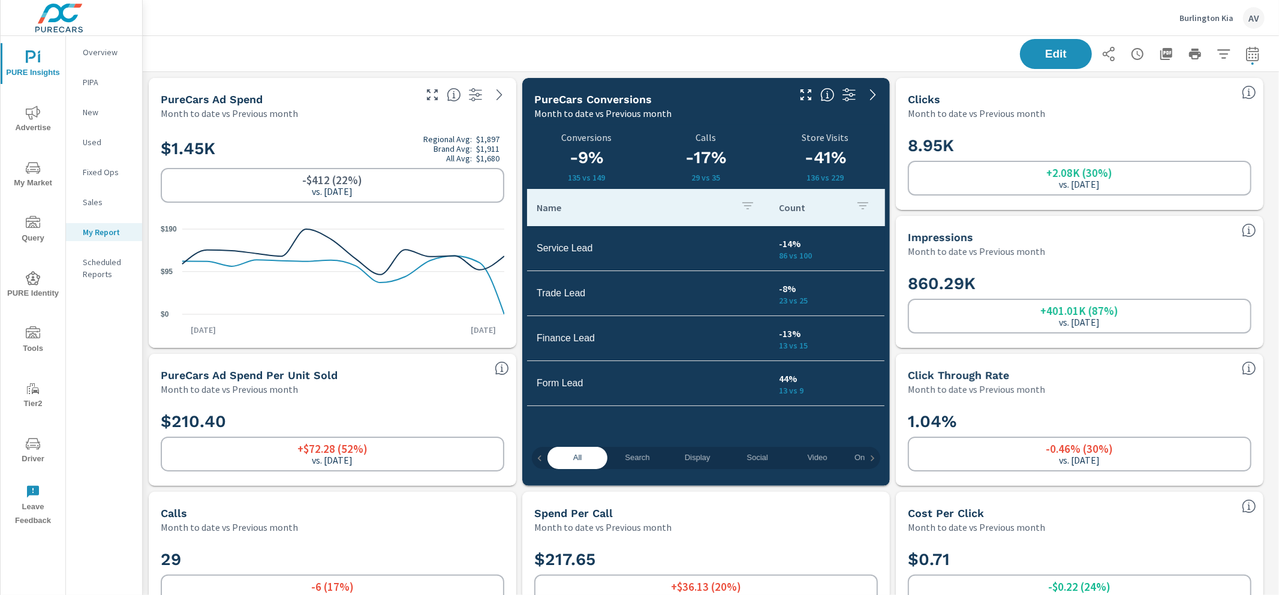
click at [832, 47] on div "Edit" at bounding box center [711, 53] width 1108 height 35
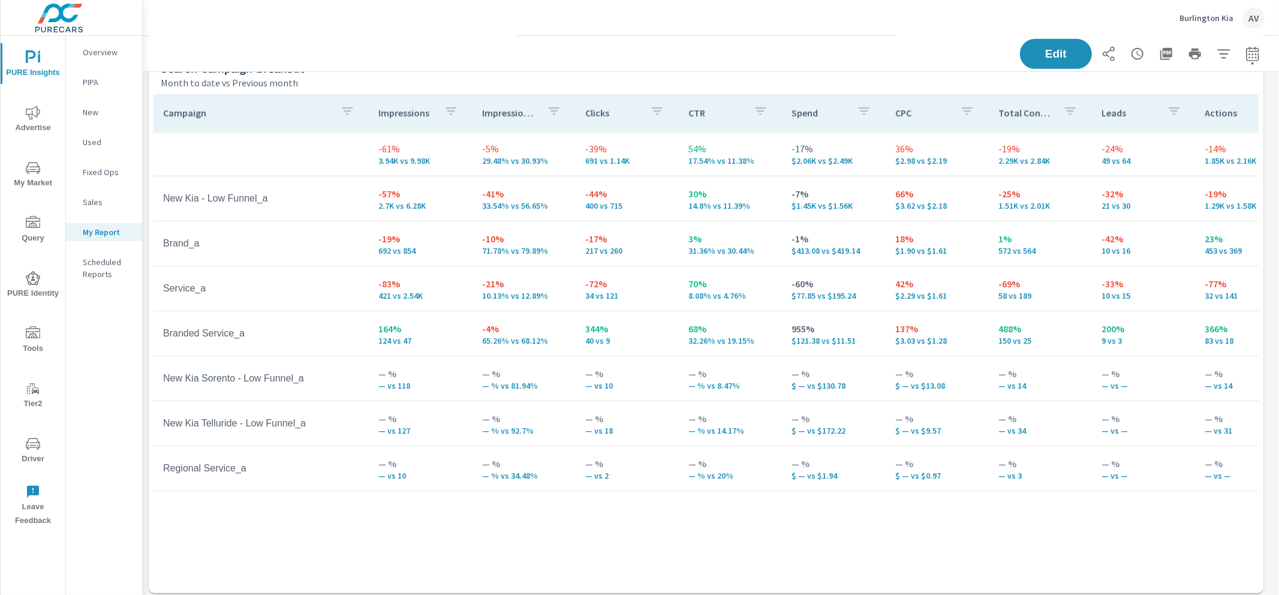
scroll to position [579, 0]
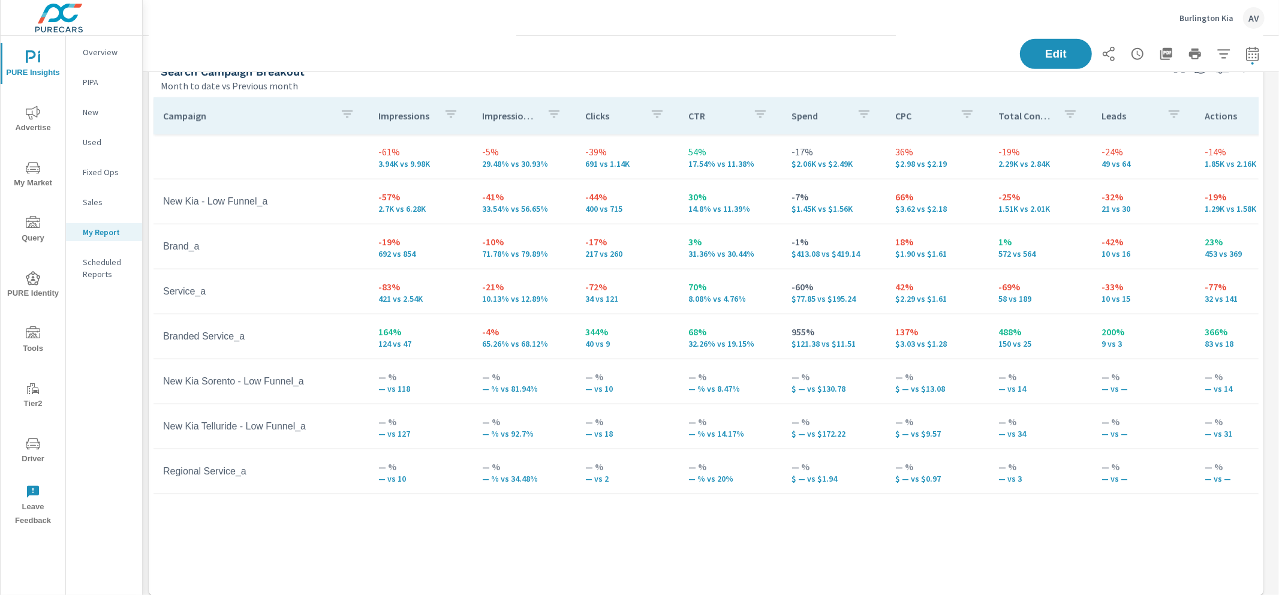
click at [847, 84] on div "Month to date vs Previous month" at bounding box center [661, 86] width 1000 height 14
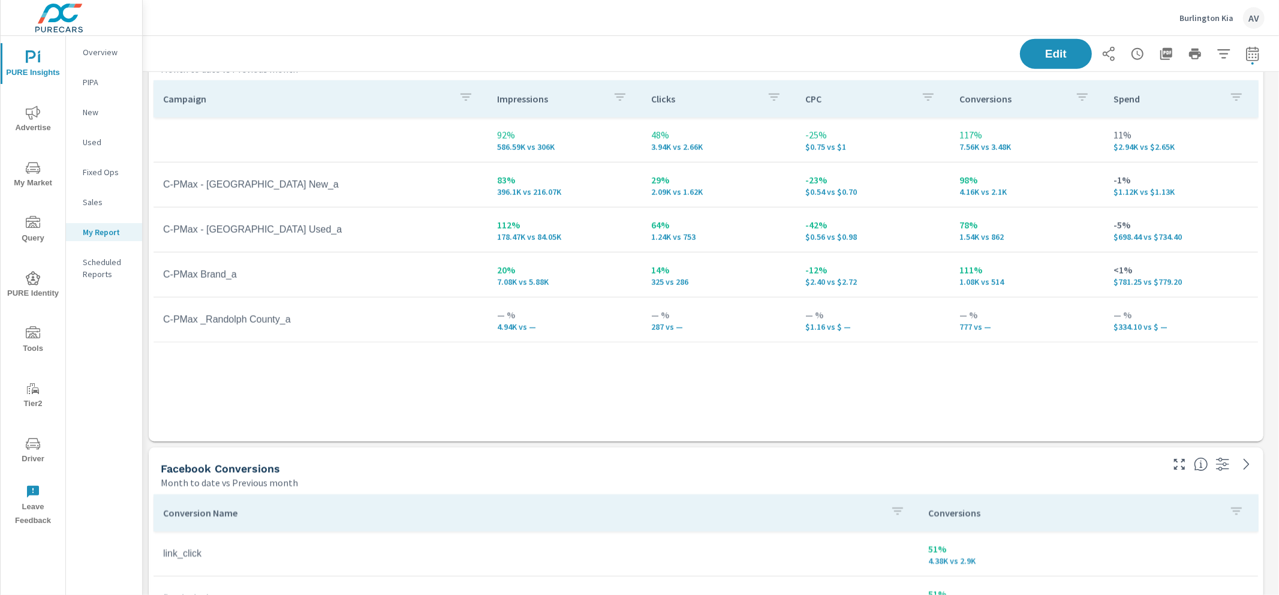
scroll to position [1278, 0]
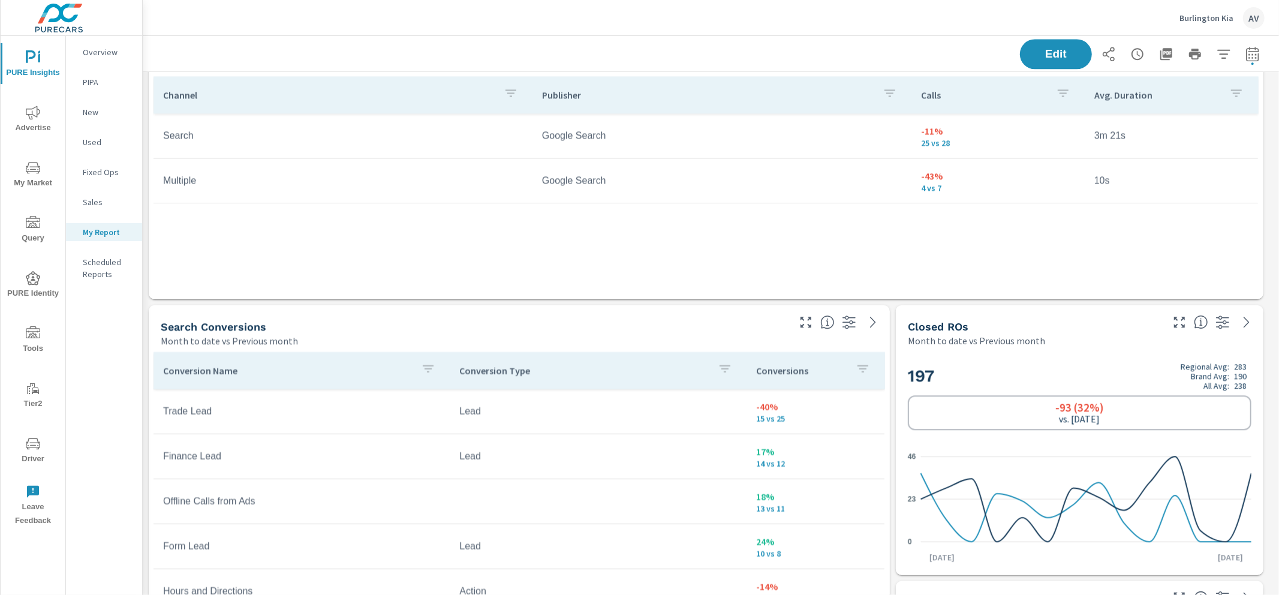
scroll to position [2394, 0]
click at [758, 328] on div "Search Conversions" at bounding box center [474, 326] width 626 height 14
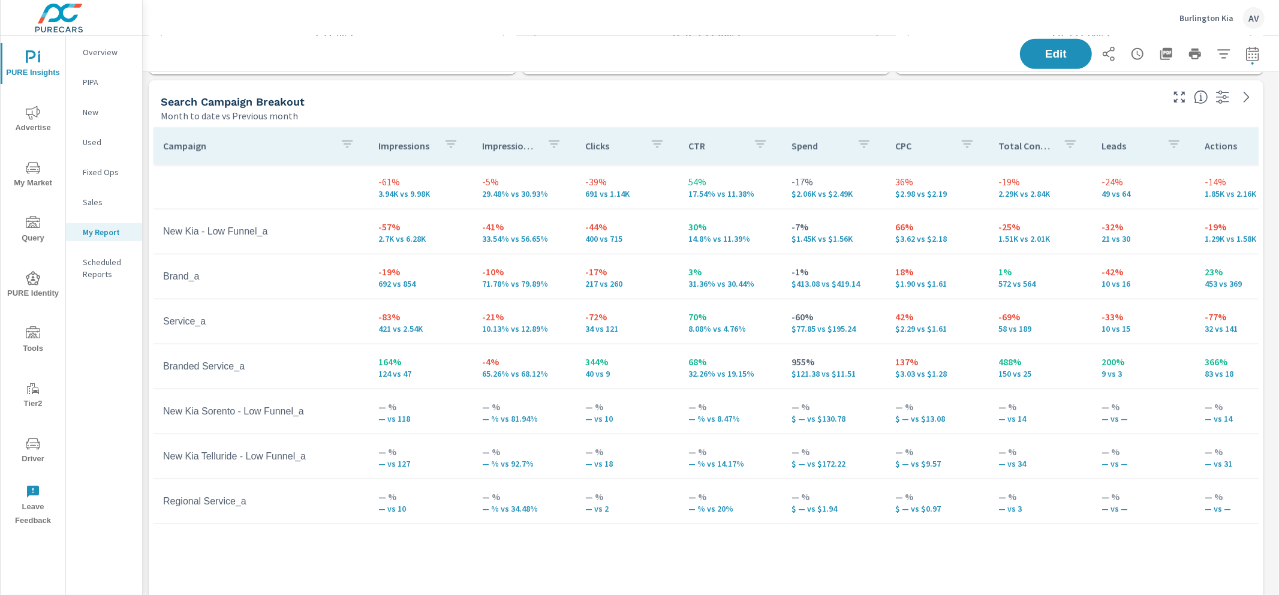
scroll to position [547, 0]
click at [487, 104] on div "Search Campaign Breakout" at bounding box center [661, 104] width 1000 height 14
click at [645, 97] on div "Search Campaign Breakout" at bounding box center [661, 104] width 1000 height 14
click at [549, 97] on div "Search Campaign Breakout" at bounding box center [661, 104] width 1000 height 14
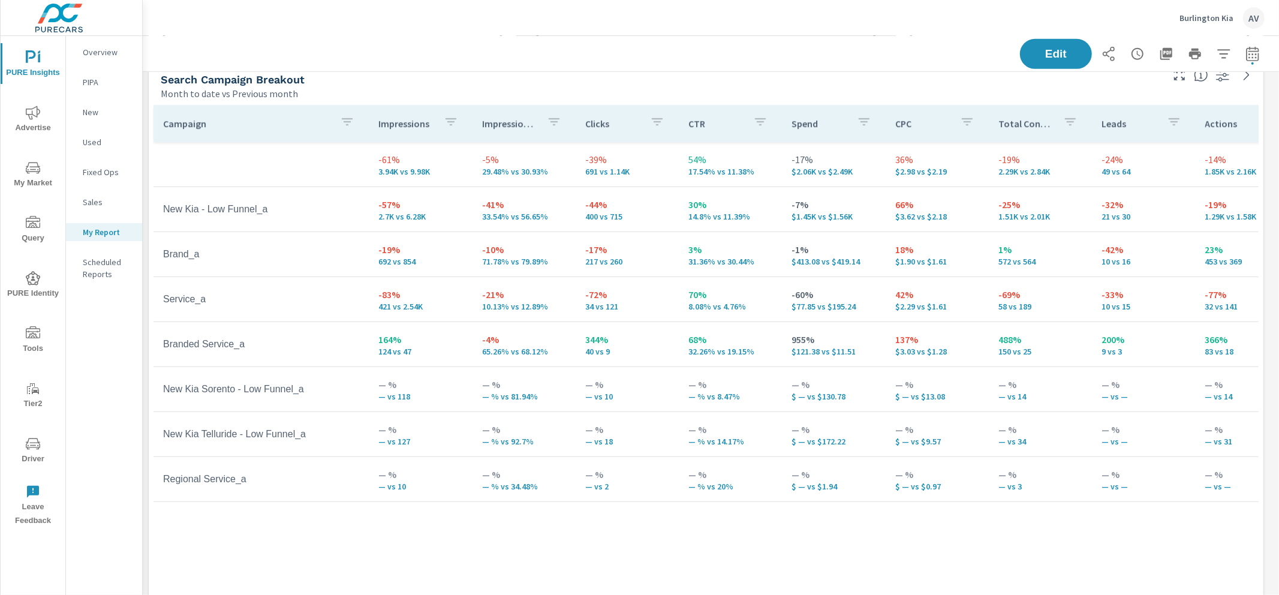
scroll to position [559, 0]
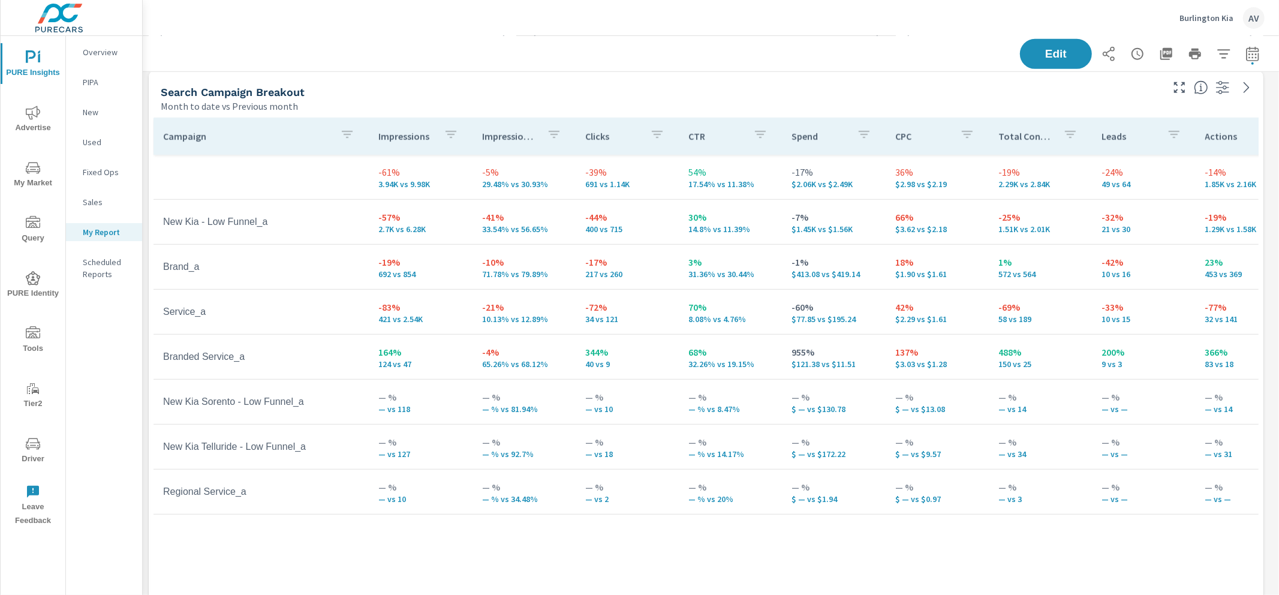
click at [927, 104] on div "Month to date vs Previous month" at bounding box center [661, 106] width 1000 height 14
click at [712, 100] on div "Month to date vs Previous month" at bounding box center [661, 106] width 1000 height 14
click at [715, 101] on div "Month to date vs Previous month" at bounding box center [661, 106] width 1000 height 14
click at [528, 92] on div "Search Campaign Breakout" at bounding box center [661, 92] width 1000 height 14
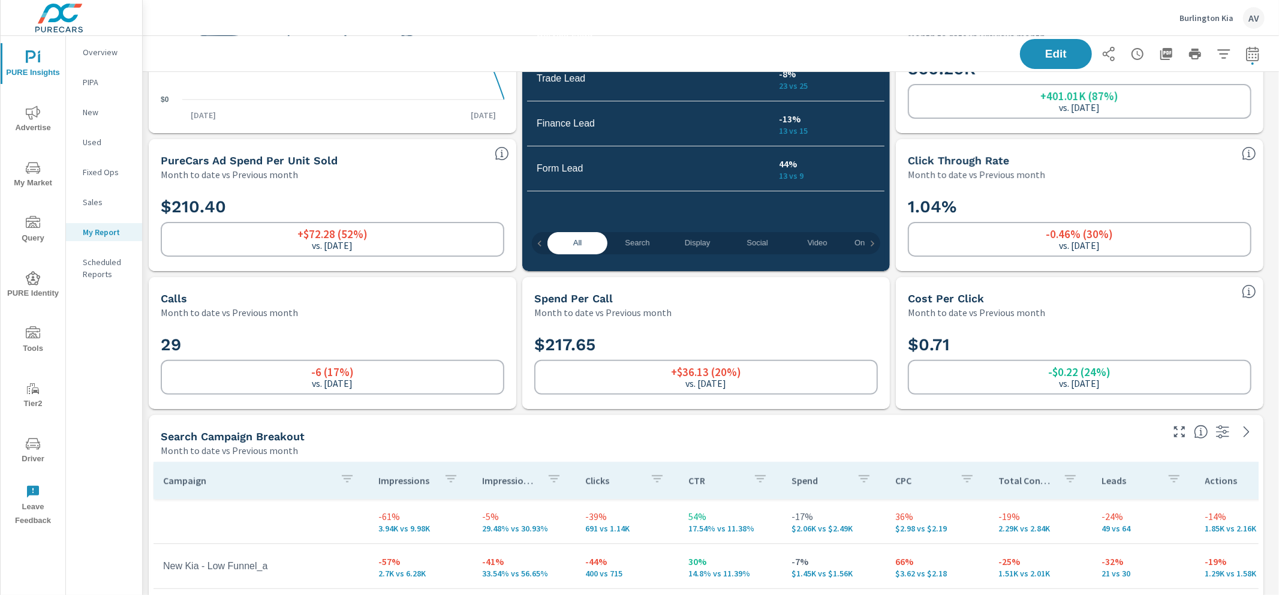
scroll to position [0, 0]
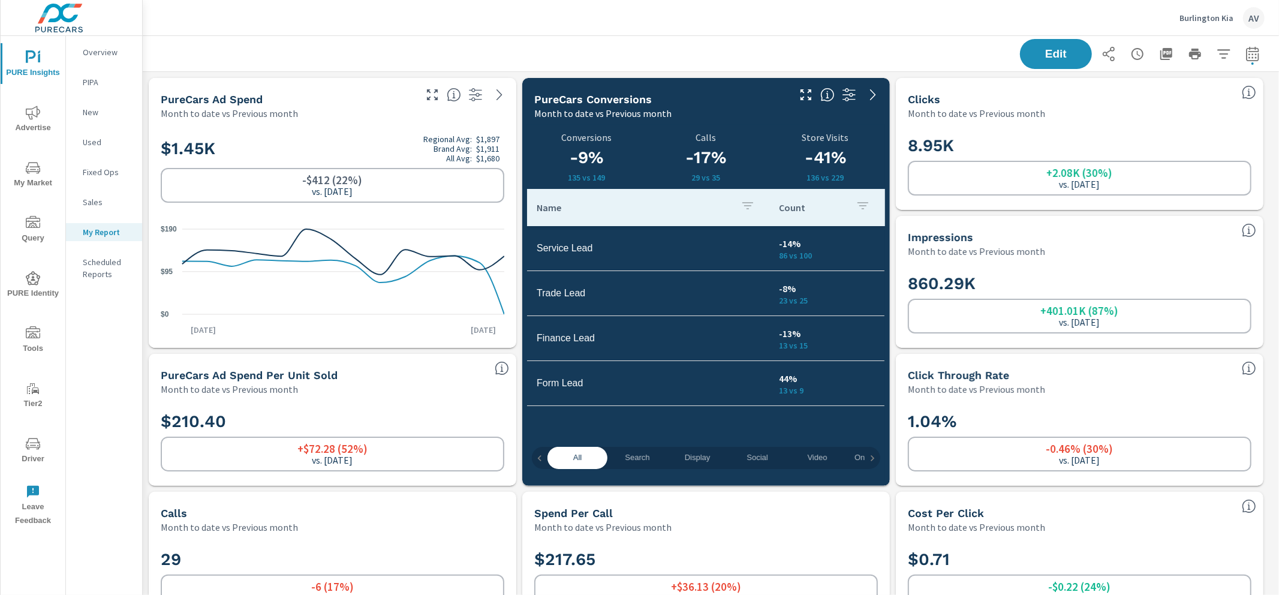
click at [576, 458] on span "All" at bounding box center [578, 458] width 46 height 14
click at [886, 50] on div "Edit" at bounding box center [711, 53] width 1108 height 35
click at [886, 53] on div "Edit" at bounding box center [711, 53] width 1108 height 35
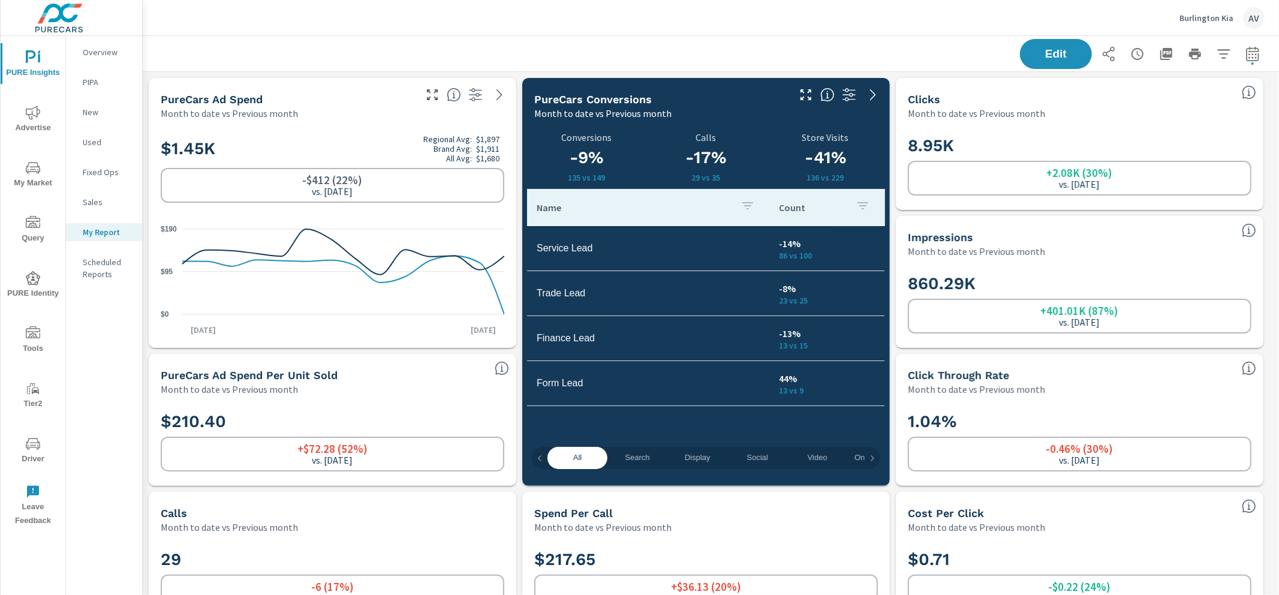
scroll to position [2, 0]
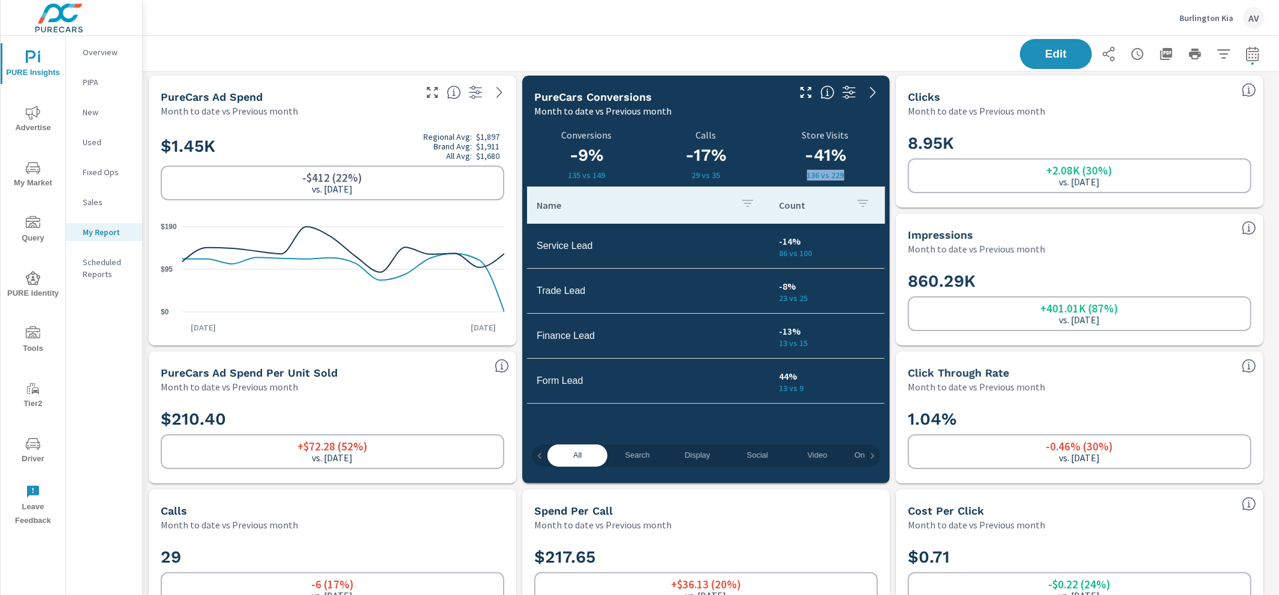
drag, startPoint x: 853, startPoint y: 177, endPoint x: 805, endPoint y: 173, distance: 47.6
click at [805, 173] on p "136 vs 229" at bounding box center [825, 175] width 119 height 10
click at [875, 140] on div "-41% 136 vs 229 Store Visits" at bounding box center [825, 155] width 119 height 50
click at [884, 57] on div "Edit" at bounding box center [711, 53] width 1108 height 35
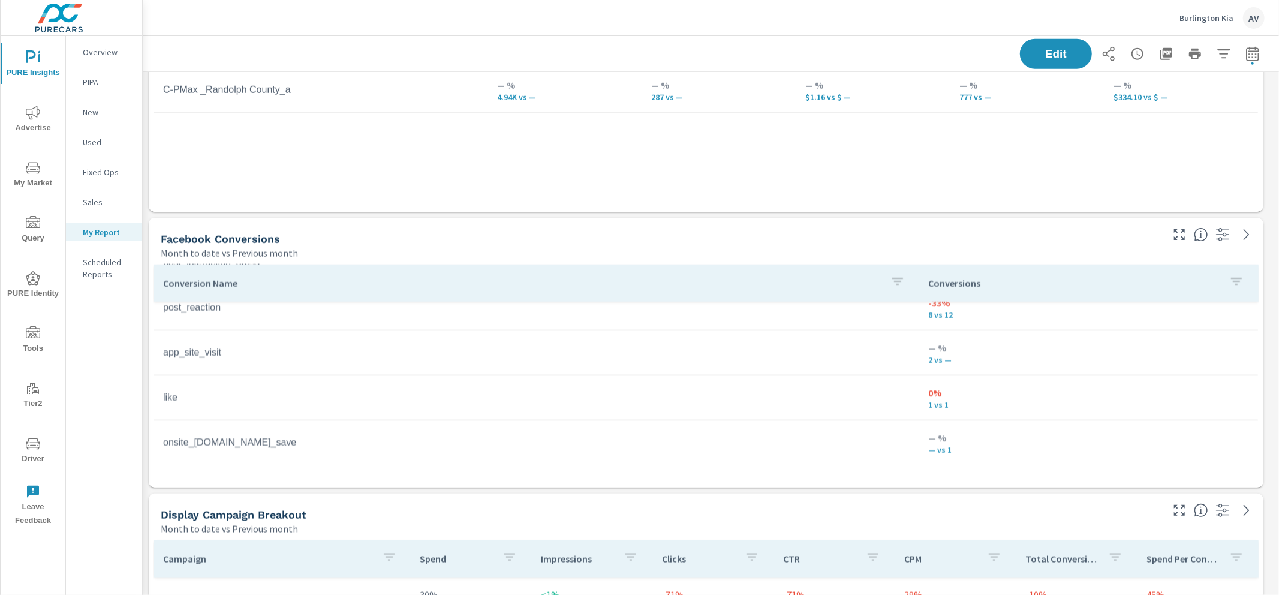
scroll to position [1395, 0]
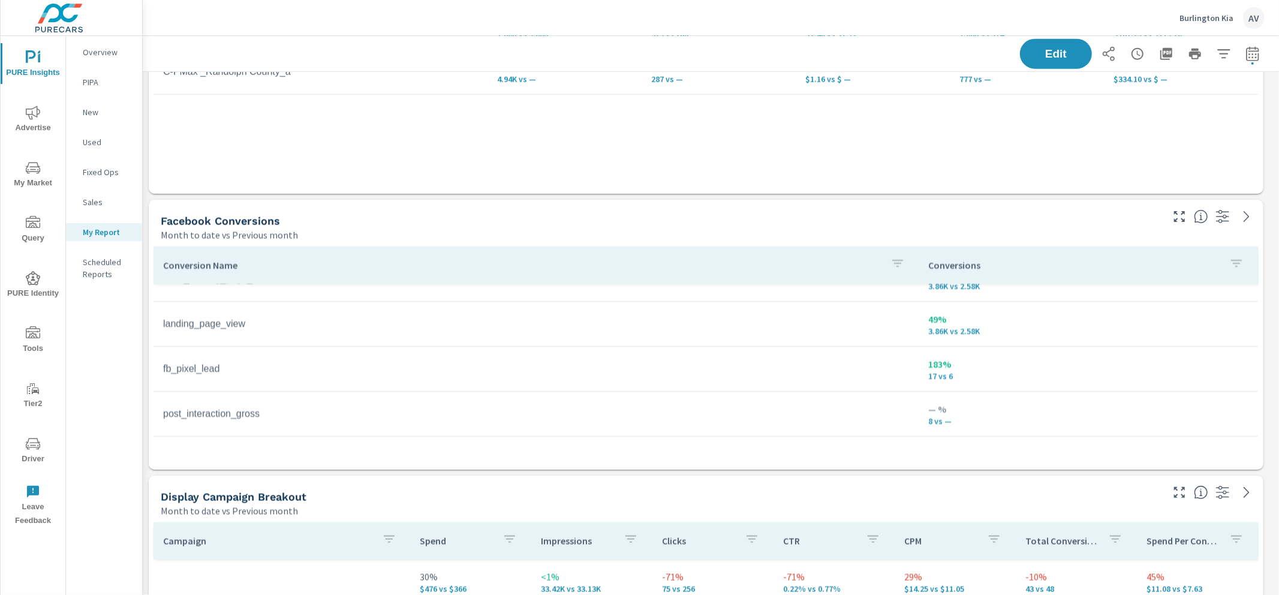
scroll to position [5, 0]
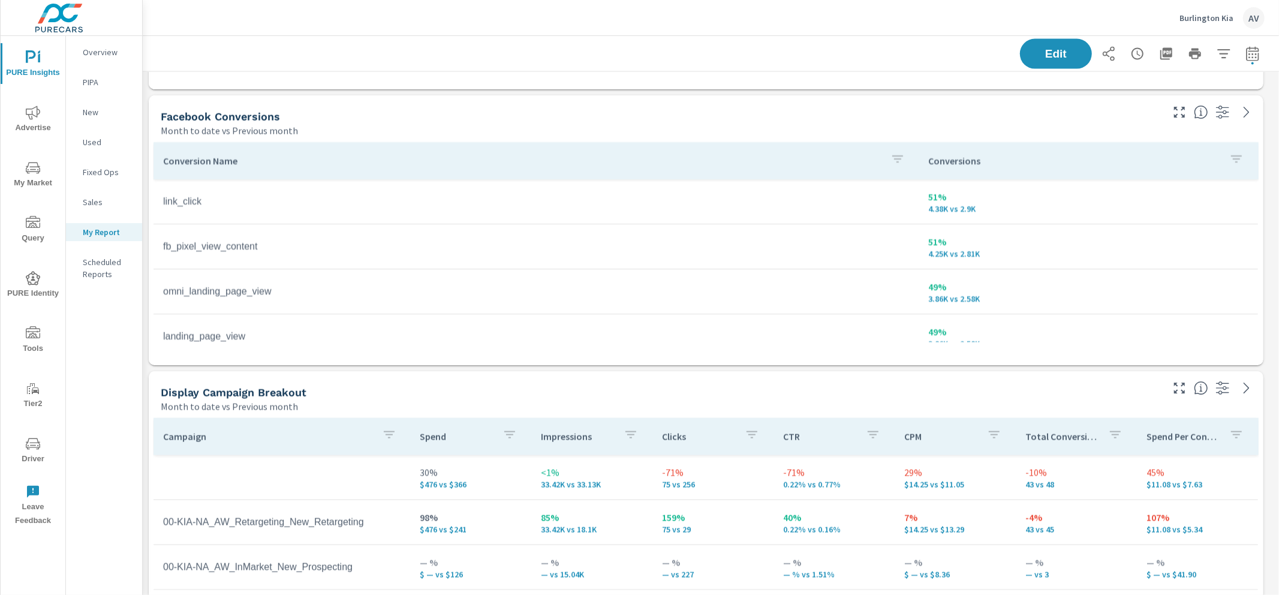
scroll to position [1514, 0]
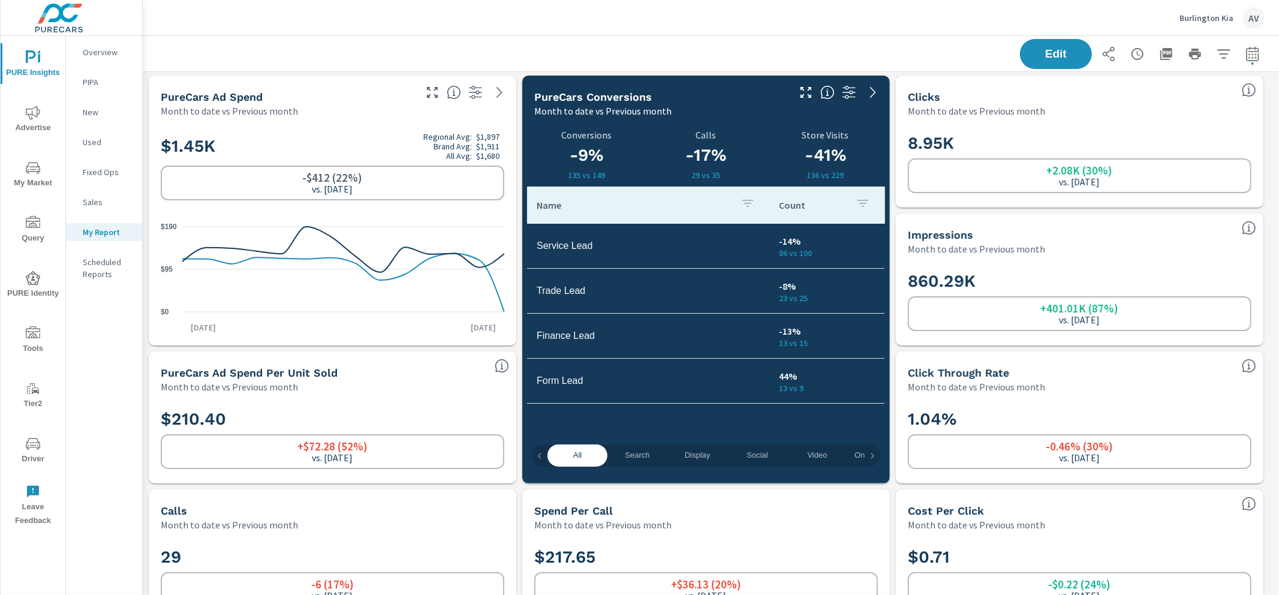
scroll to position [5, 0]
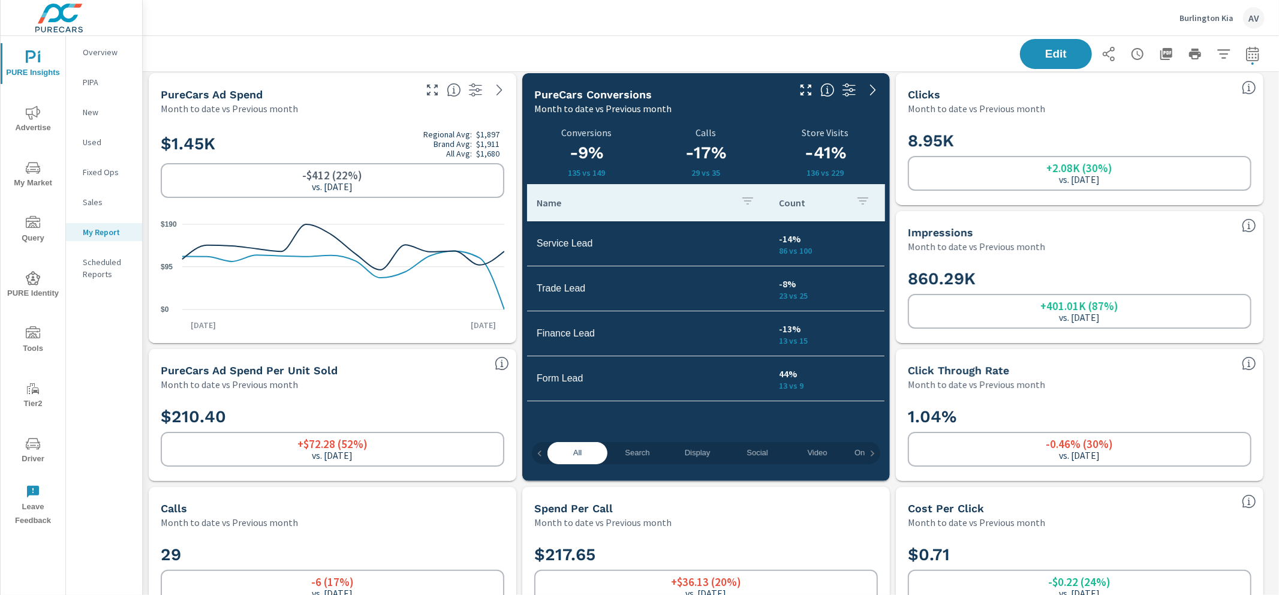
click at [896, 113] on div "Clicks Month to date vs Previous month" at bounding box center [1066, 94] width 341 height 43
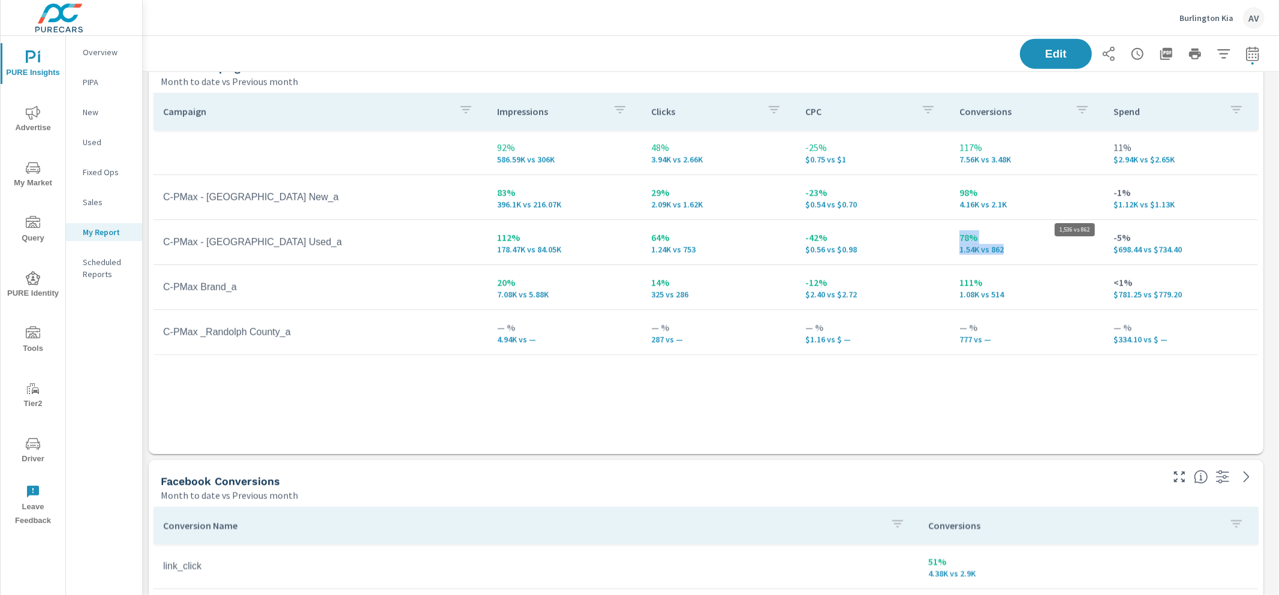
scroll to position [4027, 1148]
drag, startPoint x: 1033, startPoint y: 247, endPoint x: 913, endPoint y: 246, distance: 119.9
click at [913, 246] on tr "C-PMax - VA Used_a 112% 178.47K vs 84.05K 64% 1.24K vs 753 -42% $0.56 vs $0.98 …" at bounding box center [706, 242] width 1105 height 45
drag, startPoint x: 923, startPoint y: 257, endPoint x: 923, endPoint y: 265, distance: 8.4
click at [923, 257] on td "-42% $0.56 vs $0.98" at bounding box center [873, 242] width 154 height 43
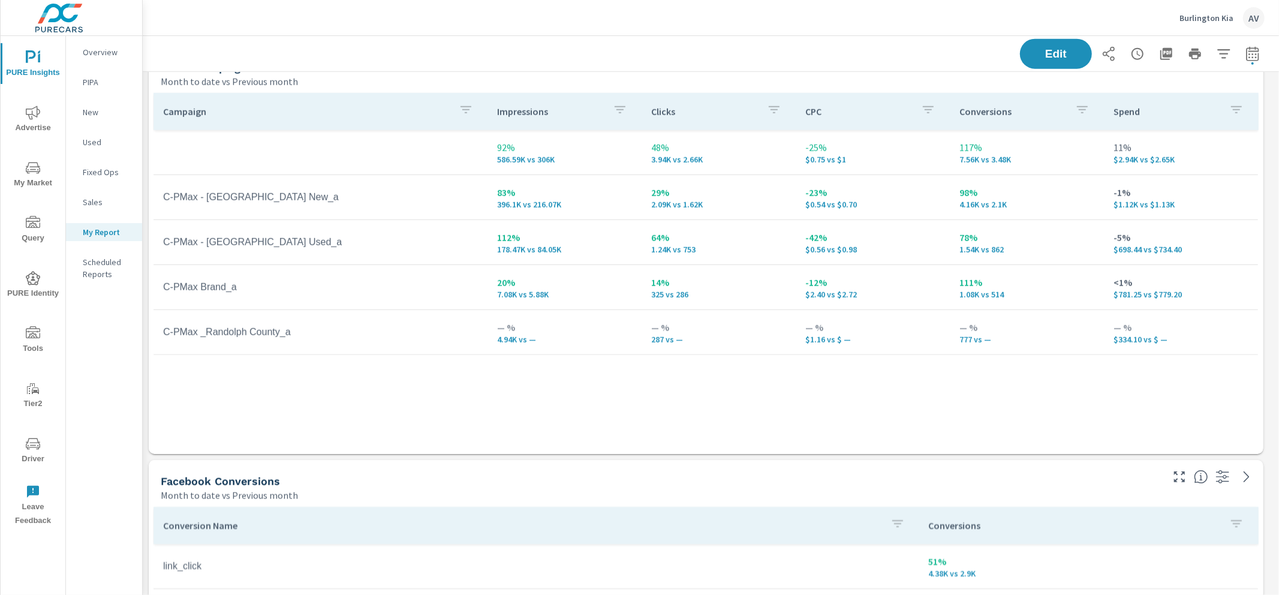
click at [1023, 388] on div "Campaign Impressions Clicks CPC Conversions Spend 92% 586.59K vs 306K 48% 3.94K…" at bounding box center [706, 262] width 1105 height 338
click at [844, 447] on div "Campaign Impressions Clicks CPC Conversions Spend 92% 586.59K vs 306K 48% 3.94K…" at bounding box center [706, 271] width 1105 height 356
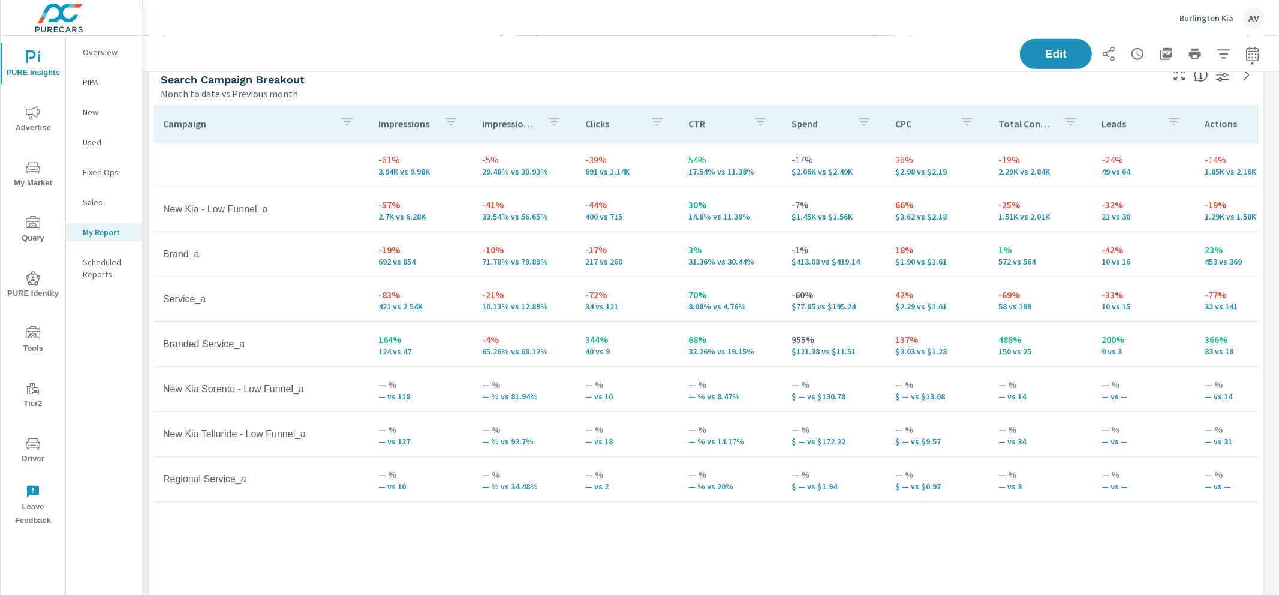
scroll to position [594, 0]
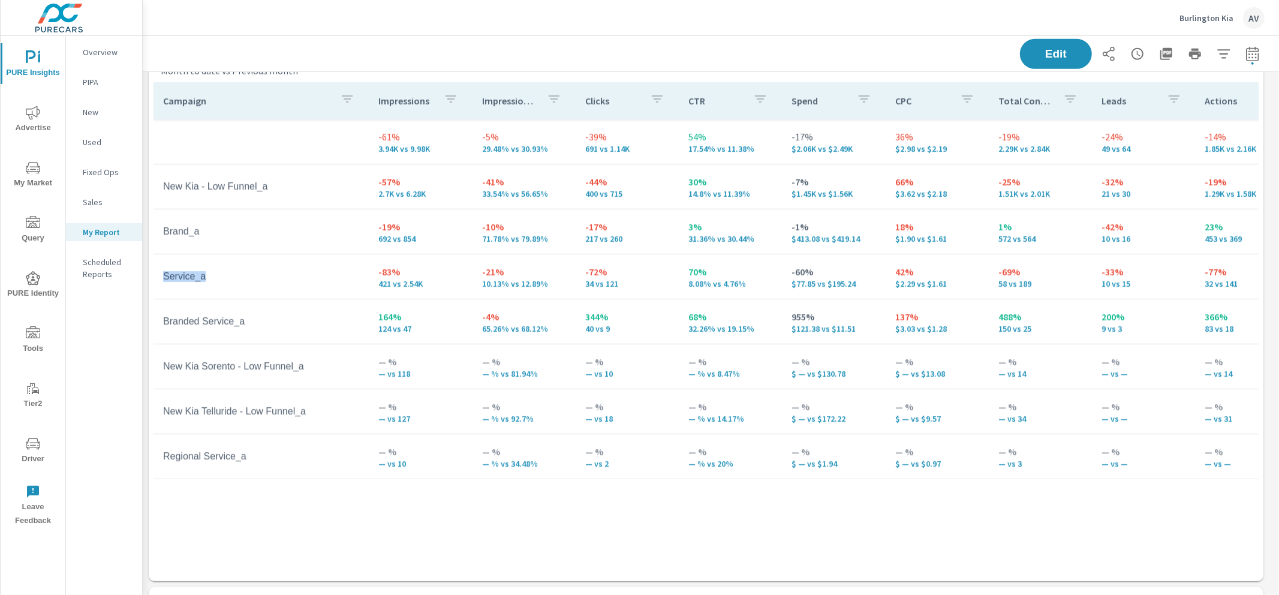
drag, startPoint x: 213, startPoint y: 275, endPoint x: 164, endPoint y: 279, distance: 49.9
click at [164, 279] on td "Service_a" at bounding box center [261, 276] width 215 height 30
click at [156, 294] on tr "Service_a -83% 421 vs 2.54K -21% 10.13% vs 12.89% -72% 34 vs 121 70% 8.08% vs 4…" at bounding box center [933, 276] width 1558 height 45
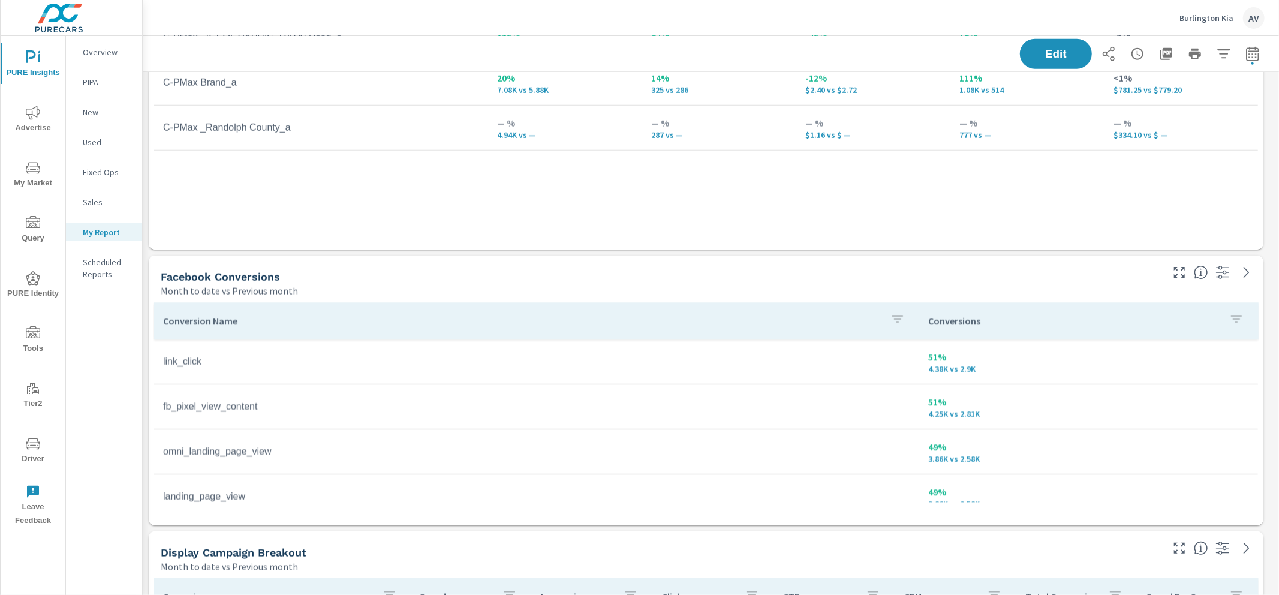
scroll to position [1362, 0]
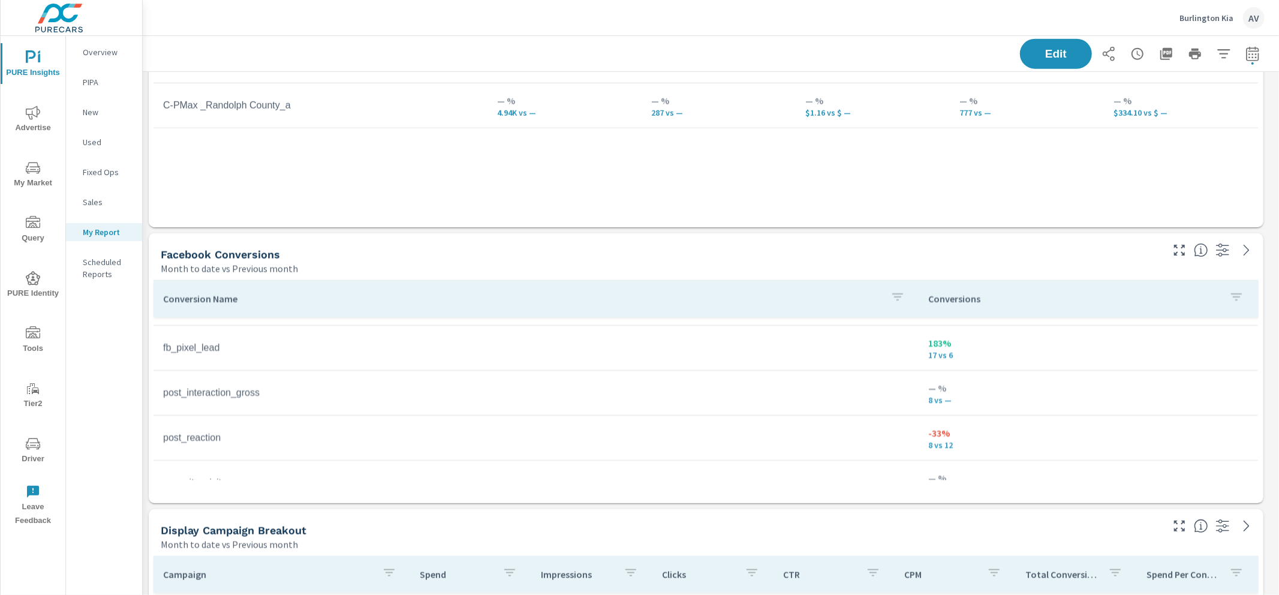
scroll to position [115, 0]
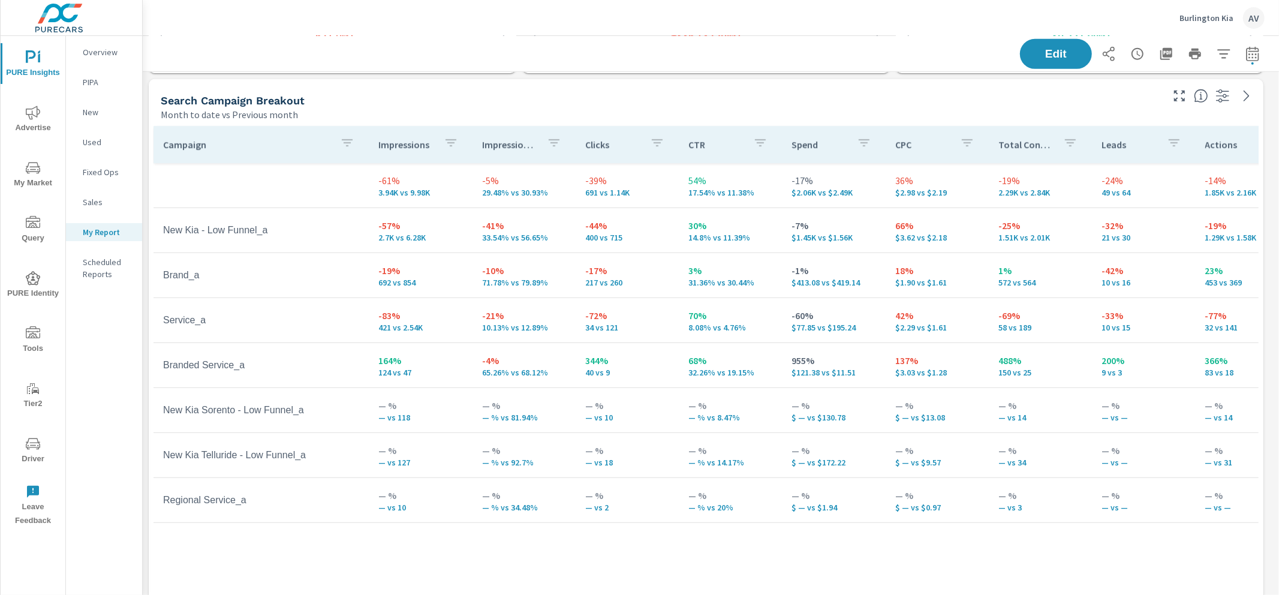
scroll to position [549, 0]
